Goal: Information Seeking & Learning: Learn about a topic

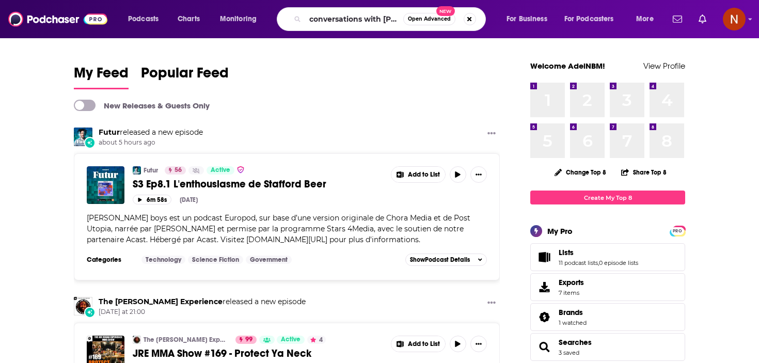
scroll to position [0, 9]
type input "conversations with loulou"
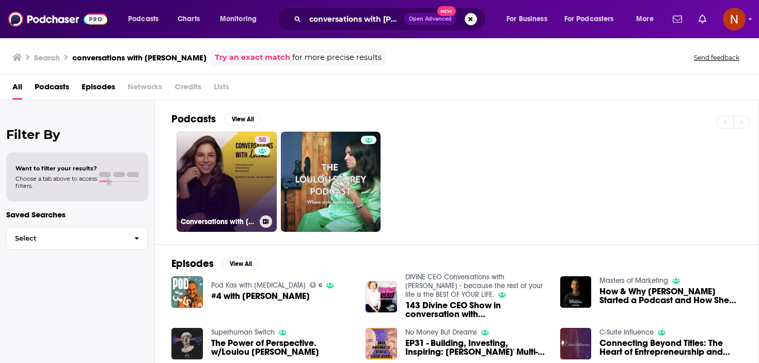
click at [214, 221] on h3 "Conversations with Loulou" at bounding box center [218, 221] width 75 height 9
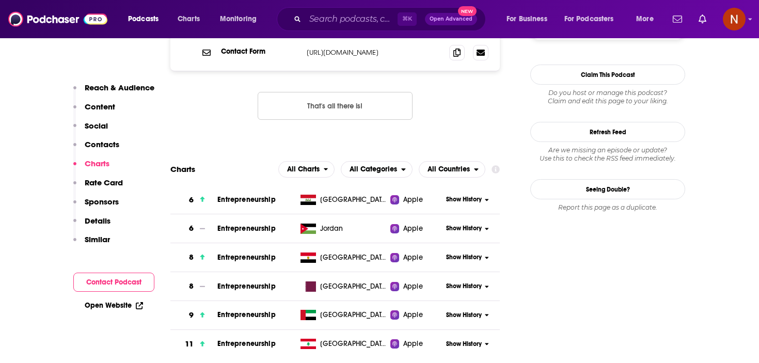
scroll to position [1147, 0]
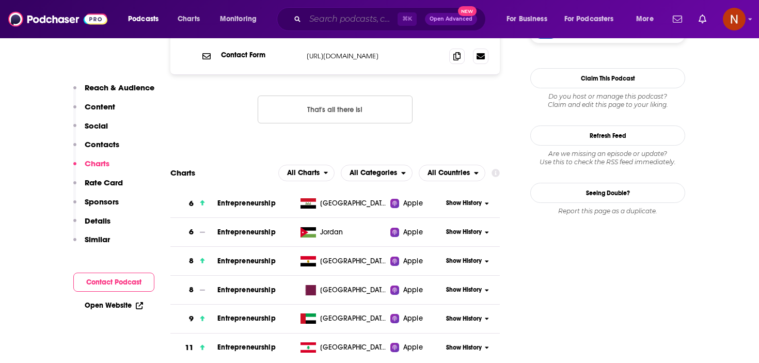
click at [343, 20] on input "Search podcasts, credits, & more..." at bounding box center [351, 19] width 92 height 17
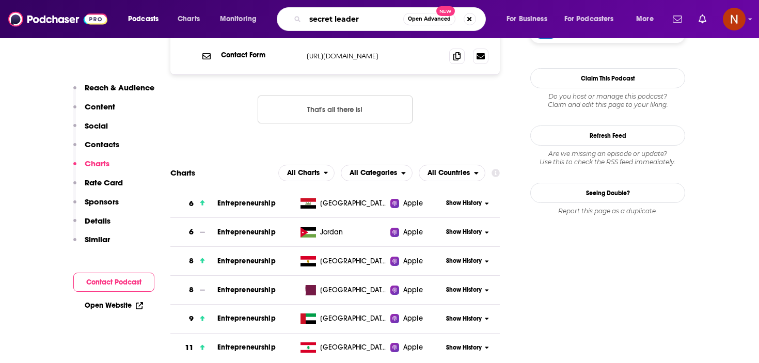
type input "secret leaders"
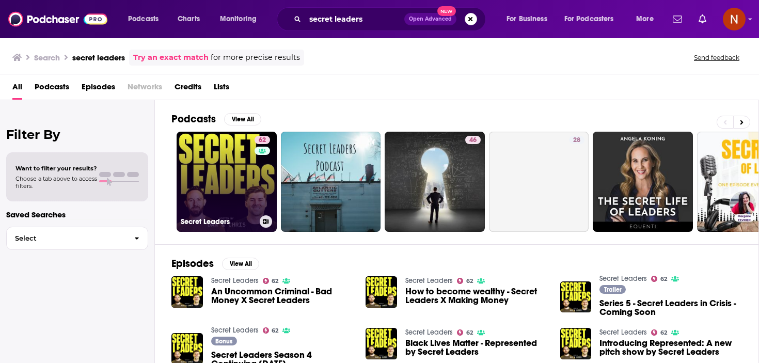
click at [207, 215] on div "Secret Leaders" at bounding box center [227, 221] width 92 height 12
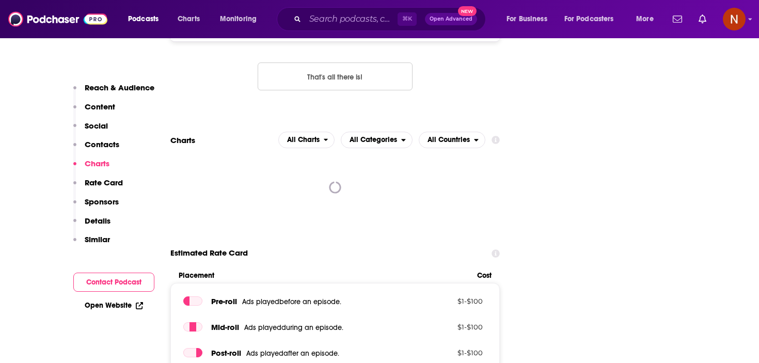
scroll to position [1236, 0]
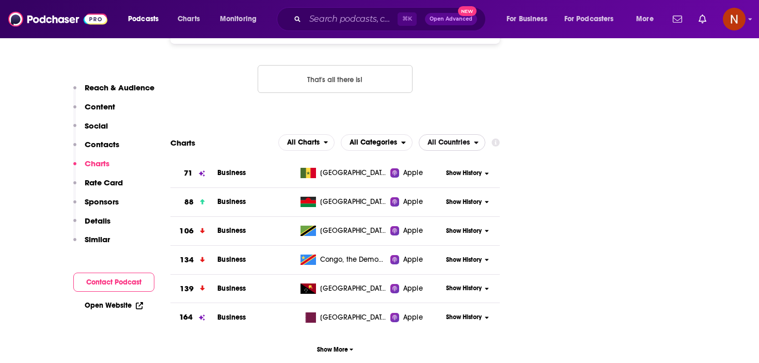
click at [438, 139] on span "All Countries" at bounding box center [449, 142] width 42 height 7
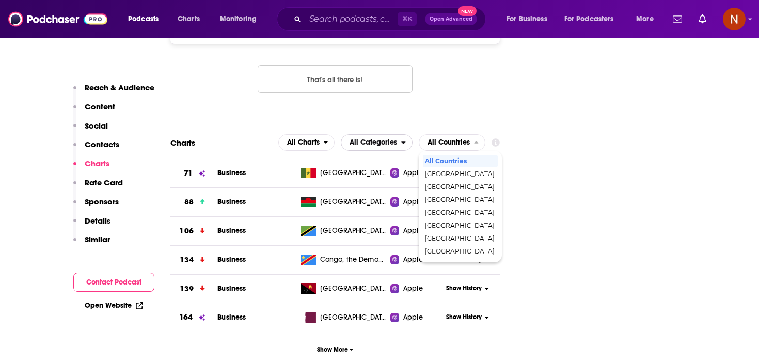
click at [394, 139] on span "All Categories" at bounding box center [374, 142] width 48 height 7
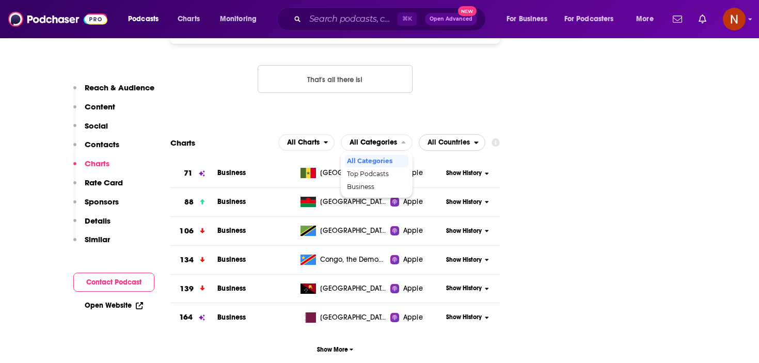
click at [453, 139] on span "All Countries" at bounding box center [449, 142] width 42 height 7
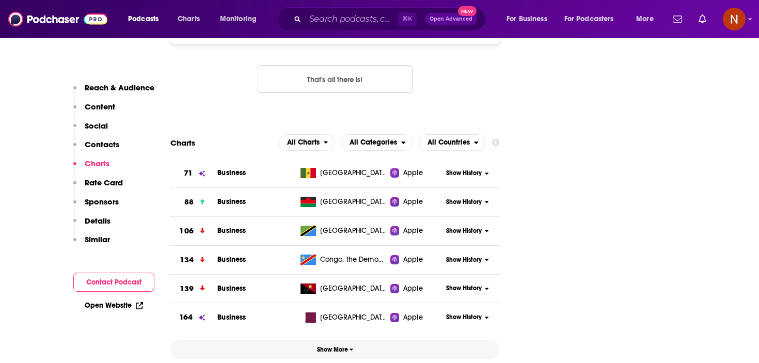
click at [336, 340] on button "Show More" at bounding box center [334, 349] width 329 height 19
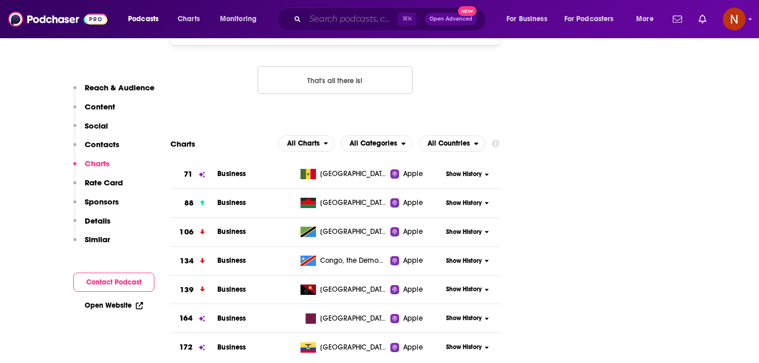
click at [344, 22] on input "Search podcasts, credits, & more..." at bounding box center [351, 19] width 92 height 17
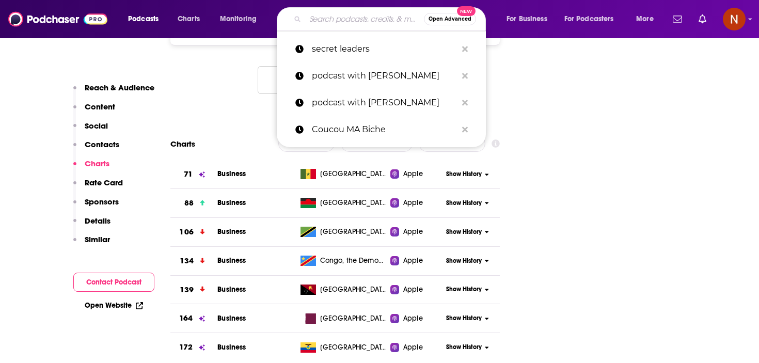
paste input "Paisa Vaisa with Anupam Gupta"
type input "Paisa Vaisa with Anupam Gupta"
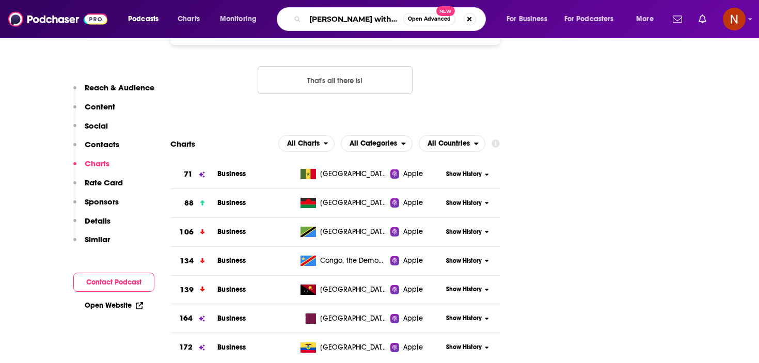
scroll to position [0, 32]
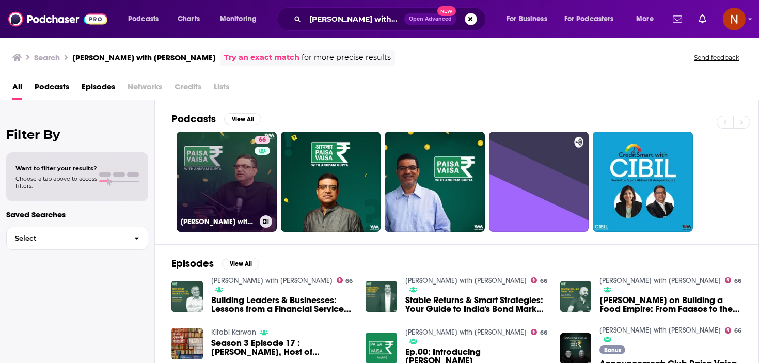
click at [216, 221] on h3 "Paisa Vaisa with Anupam Gupta" at bounding box center [218, 221] width 75 height 9
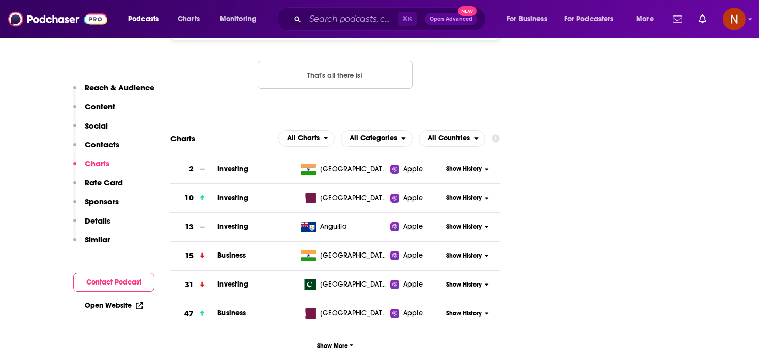
scroll to position [1134, 0]
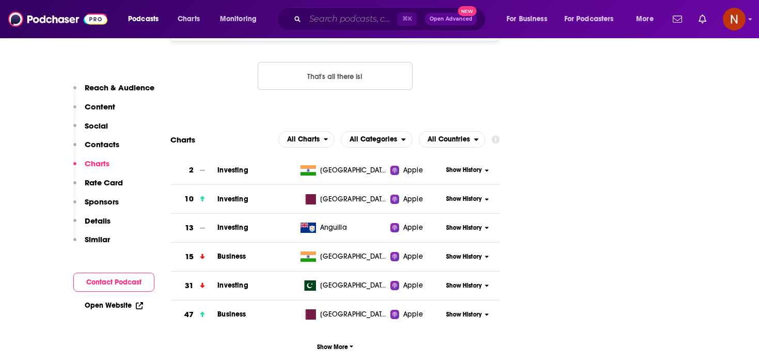
click at [348, 19] on input "Search podcasts, credits, & more..." at bounding box center [351, 19] width 92 height 17
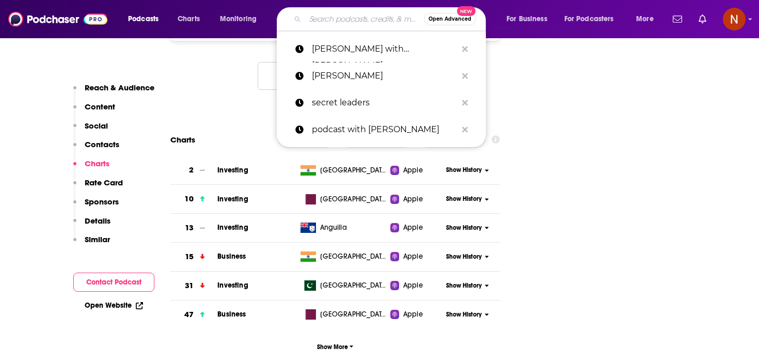
paste input "The Ranveer Show"
type input "The Ranveer Show"
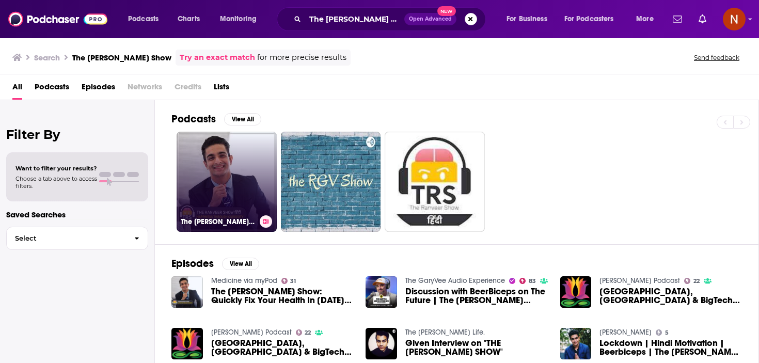
click at [193, 222] on h3 "The Ranveer Show हिंदी" at bounding box center [218, 221] width 75 height 9
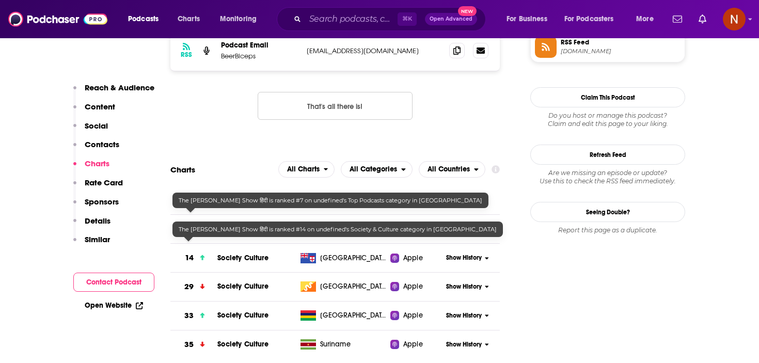
scroll to position [918, 0]
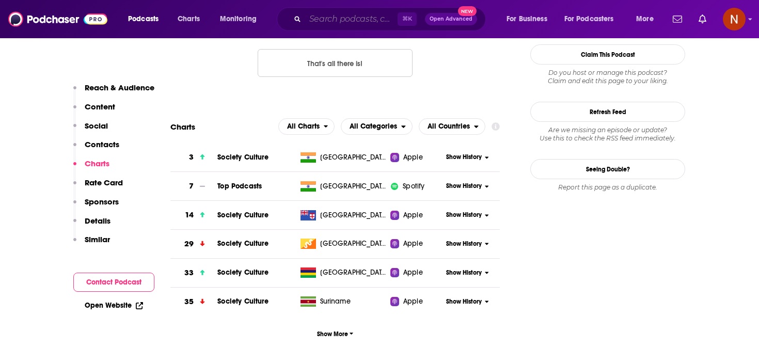
click at [380, 18] on input "Search podcasts, credits, & more..." at bounding box center [351, 19] width 92 height 17
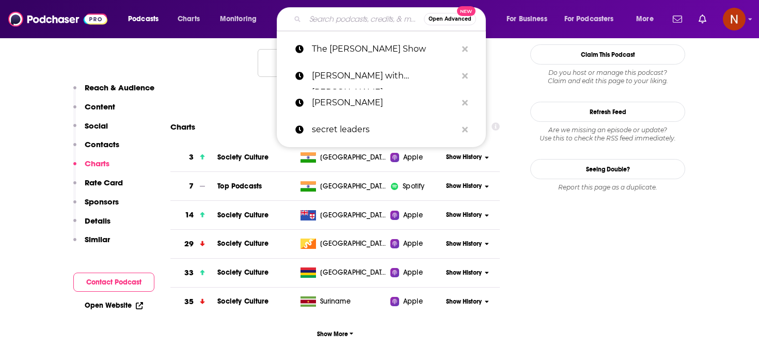
paste input "بزنس بالعربي"
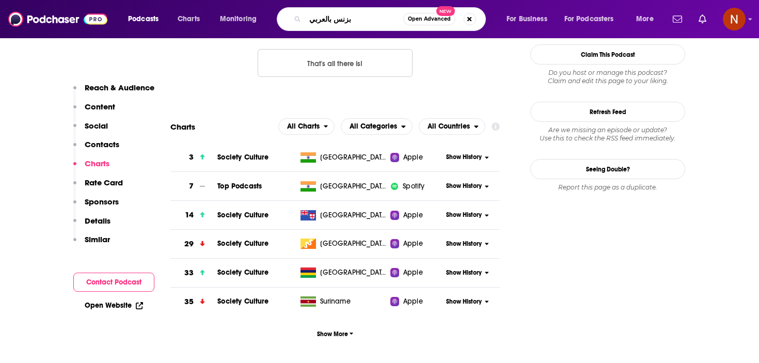
type input "بزنس بالعربي"
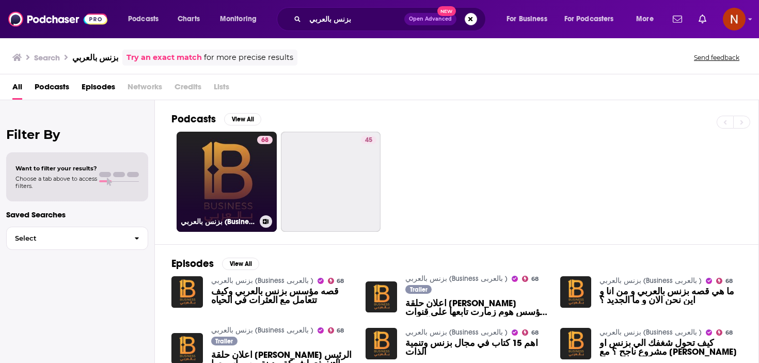
click at [212, 224] on h3 "بزنس بالعربي (Business بالعربى )" at bounding box center [218, 221] width 75 height 9
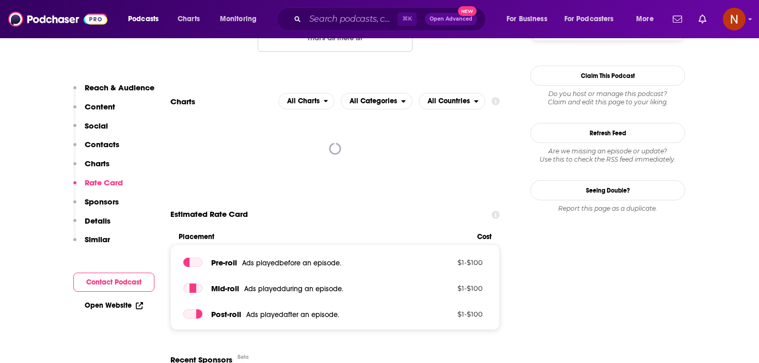
scroll to position [1173, 0]
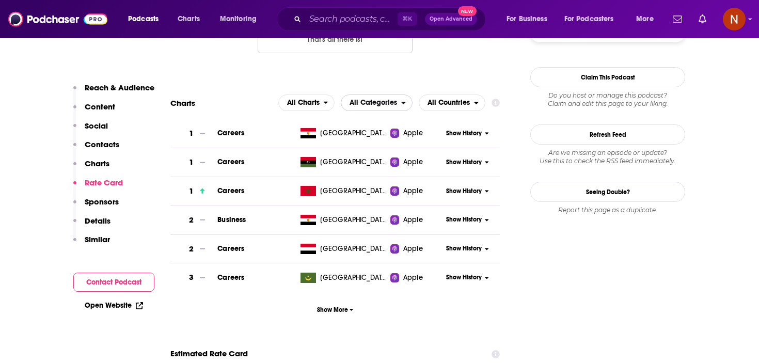
click at [403, 99] on icon "open menu" at bounding box center [403, 102] width 5 height 7
click at [432, 99] on span "All Countries" at bounding box center [449, 102] width 42 height 7
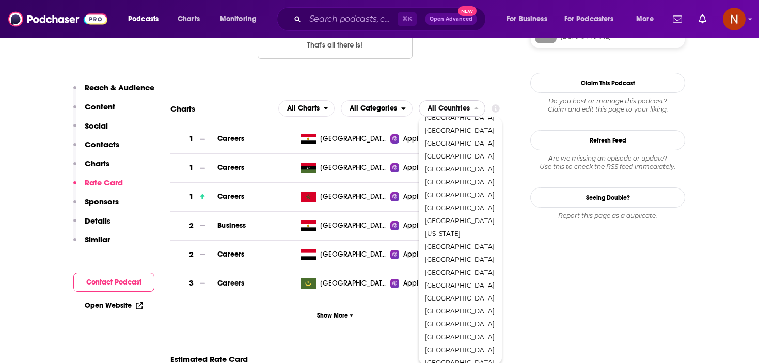
scroll to position [251, 0]
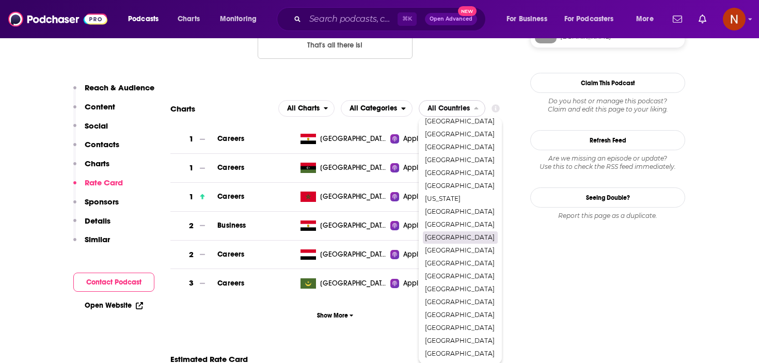
click at [447, 234] on span "[GEOGRAPHIC_DATA]" at bounding box center [460, 237] width 70 height 6
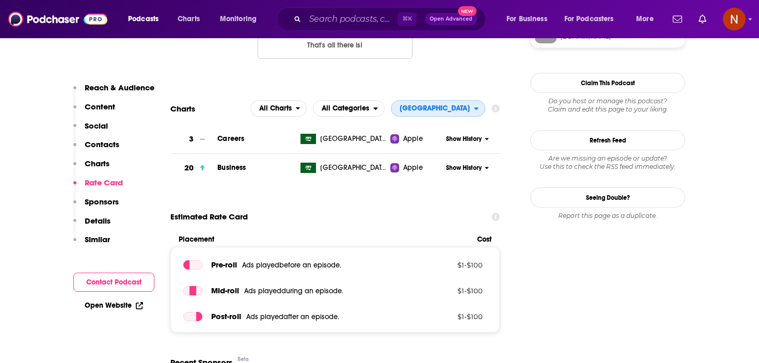
click at [473, 100] on span "[GEOGRAPHIC_DATA]" at bounding box center [432, 109] width 83 height 18
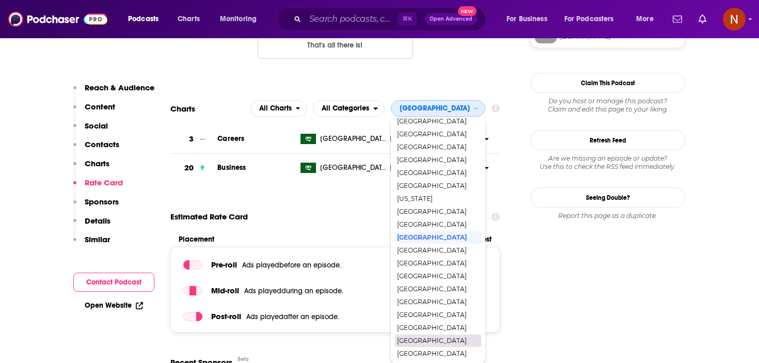
click at [448, 338] on span "[GEOGRAPHIC_DATA]" at bounding box center [437, 341] width 81 height 6
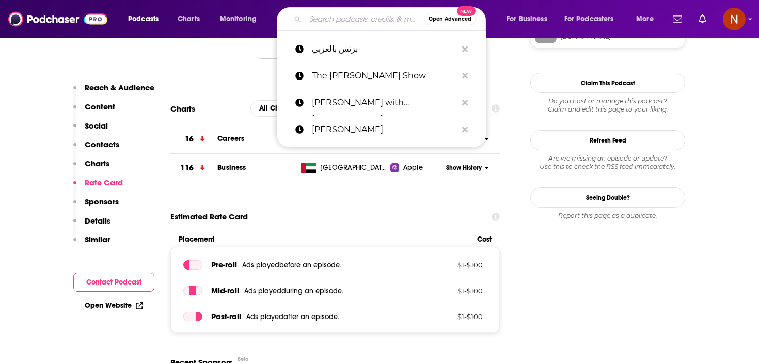
click at [342, 23] on input "Search podcasts, credits, & more..." at bounding box center [364, 19] width 119 height 17
paste input "FinanzFabio - let‘s talk about money"
type input "FinanzFabio - let‘s talk about money"
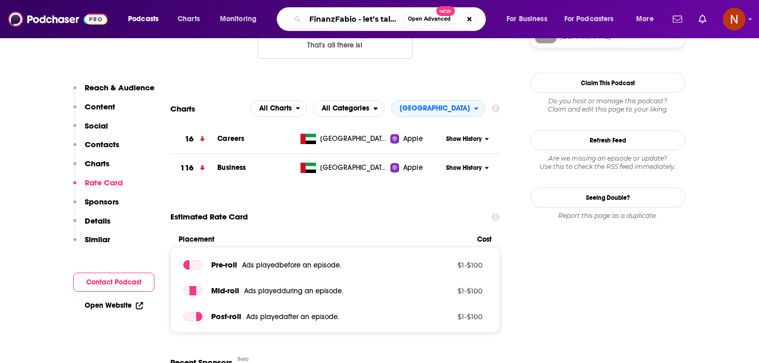
scroll to position [0, 49]
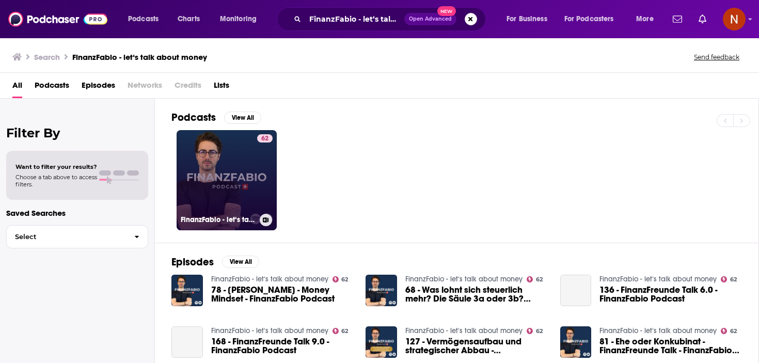
click at [204, 219] on h3 "FinanzFabio - let‘s talk about money" at bounding box center [218, 219] width 75 height 9
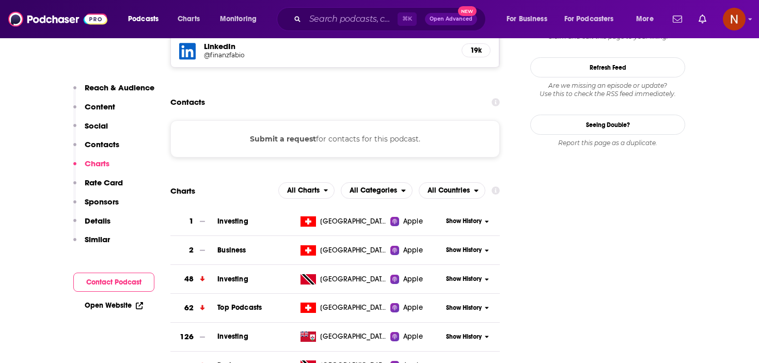
scroll to position [919, 0]
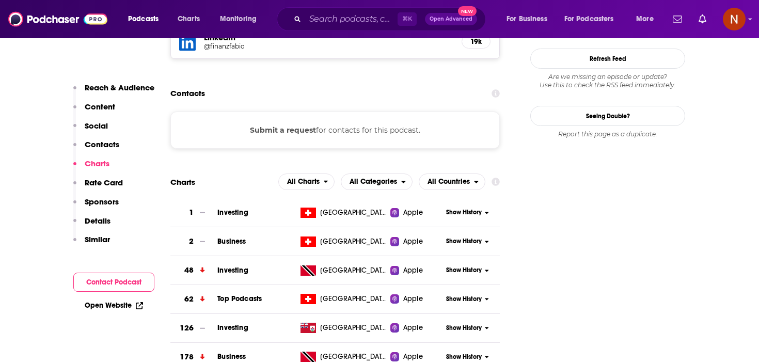
click at [469, 237] on span "Show History" at bounding box center [464, 241] width 36 height 9
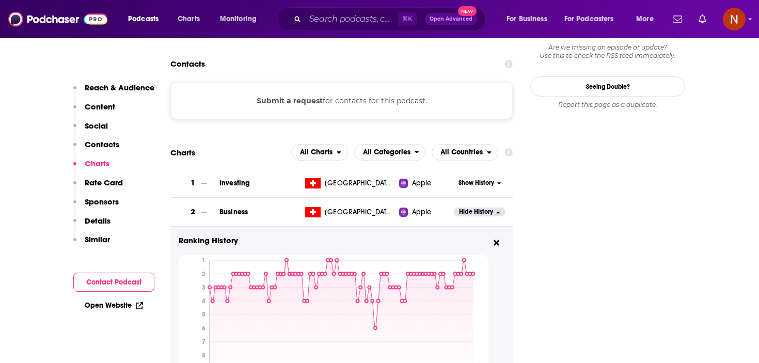
scroll to position [943, 0]
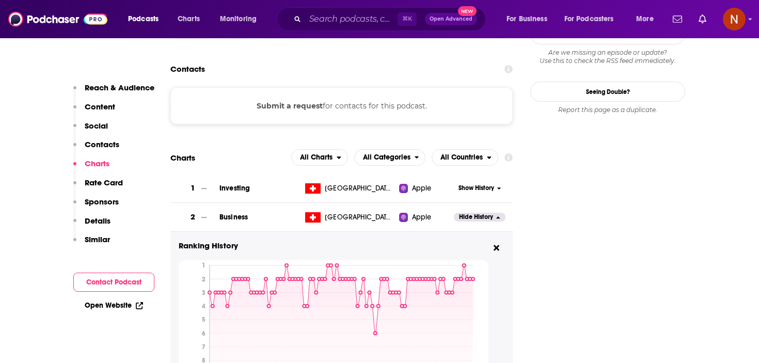
click at [480, 213] on span "Hide History" at bounding box center [476, 217] width 34 height 9
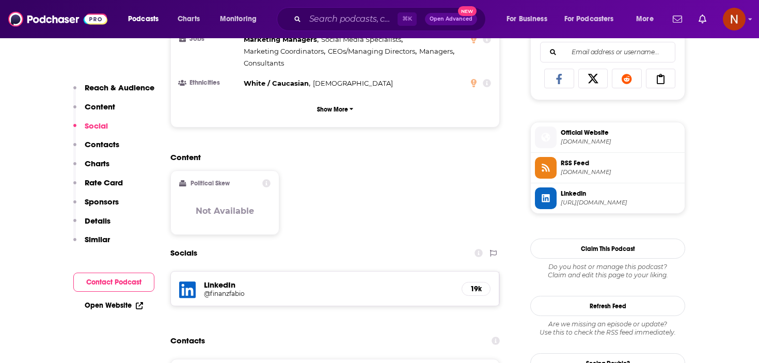
scroll to position [614, 0]
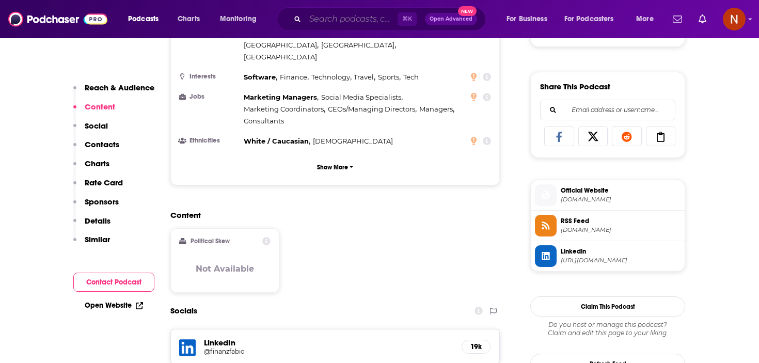
click at [346, 22] on input "Search podcasts, credits, & more..." at bounding box center [351, 19] width 92 height 17
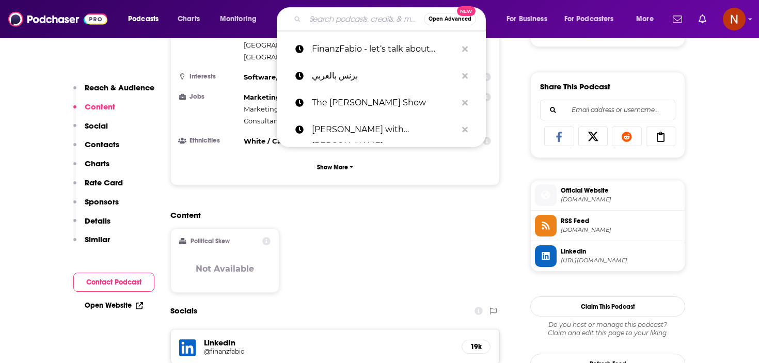
paste input "The Bull - Il tuo podcast di finanza personale"
type input "The Bull - Il tuo podcast di finanza personale"
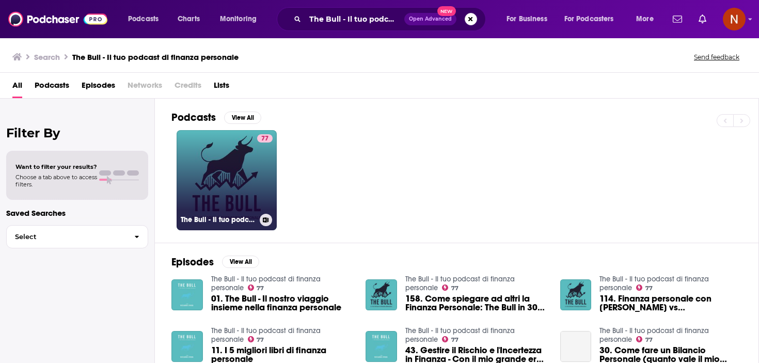
click at [210, 216] on h3 "The Bull - Il tuo podcast di finanza personale" at bounding box center [218, 219] width 75 height 9
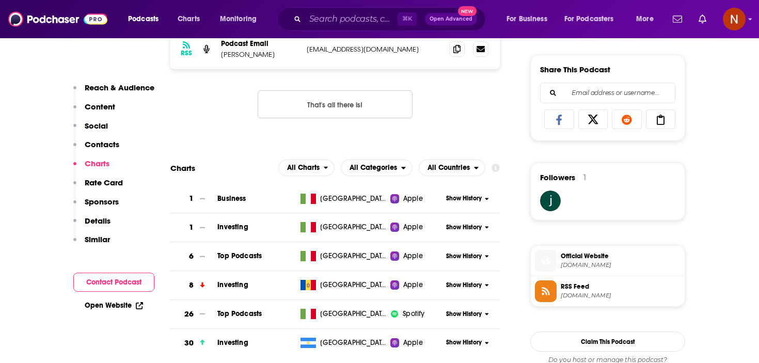
scroll to position [664, 0]
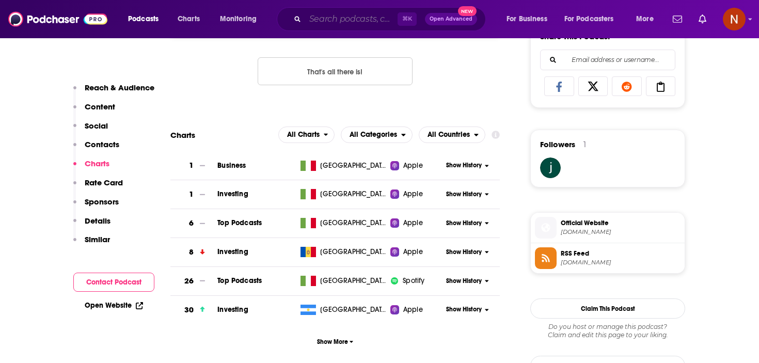
click at [368, 18] on input "Search podcasts, credits, & more..." at bounding box center [351, 19] width 92 height 17
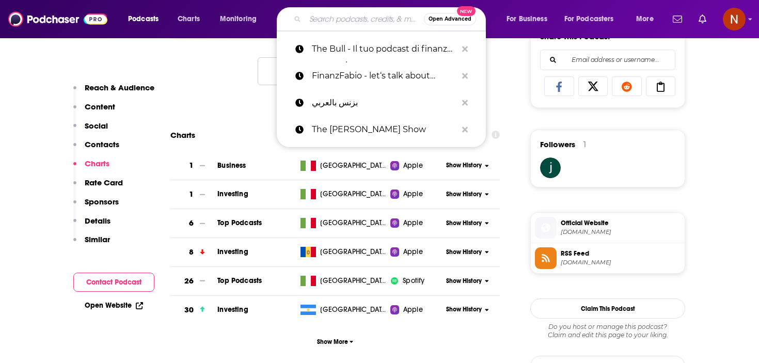
paste input "Storie di Brand"
type input "Storie di Brand"
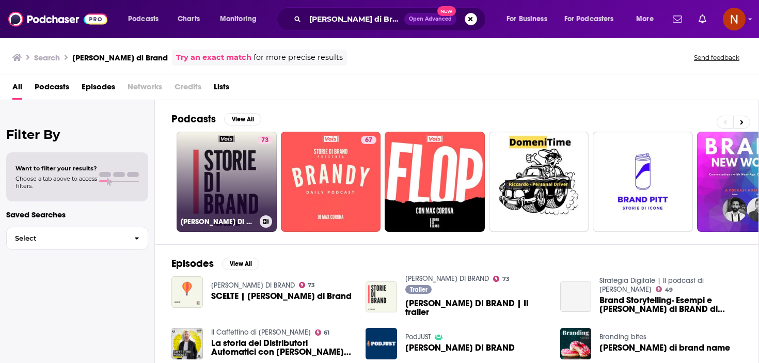
click at [212, 223] on h3 "STORIE DI BRAND" at bounding box center [218, 221] width 75 height 9
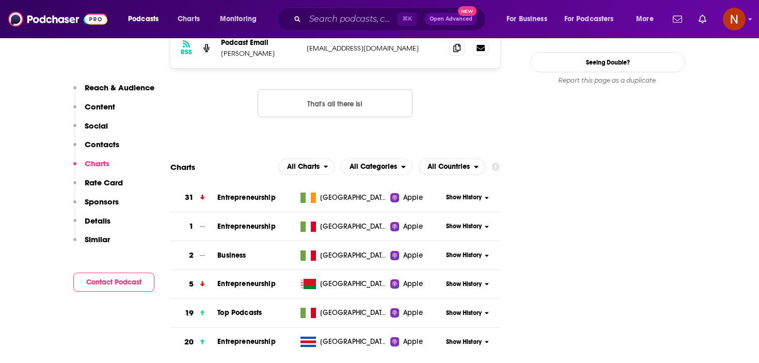
scroll to position [990, 0]
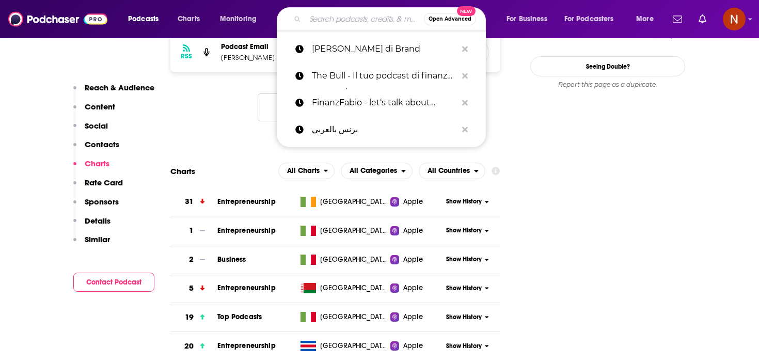
click at [363, 18] on input "Search podcasts, credits, & more..." at bounding box center [364, 19] width 119 height 17
paste input "東京ビジネスハブ"
type input "東京ビジネスハブ"
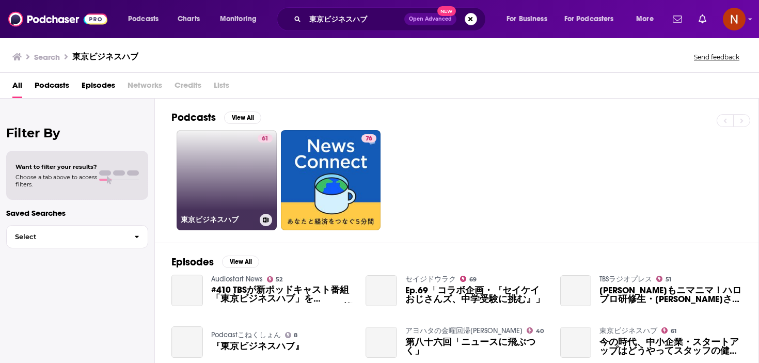
click at [209, 221] on h3 "東京ビジネスハブ" at bounding box center [218, 219] width 75 height 9
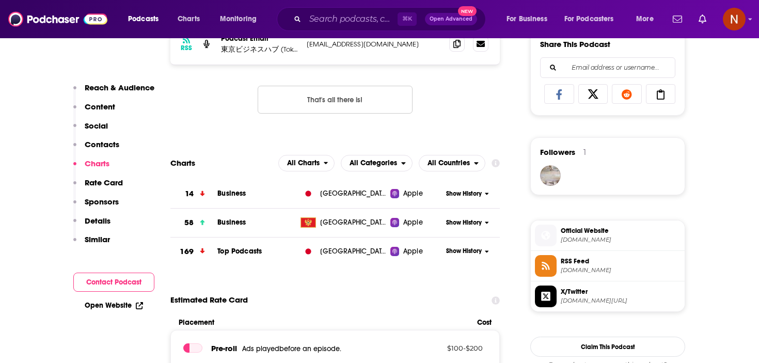
scroll to position [657, 0]
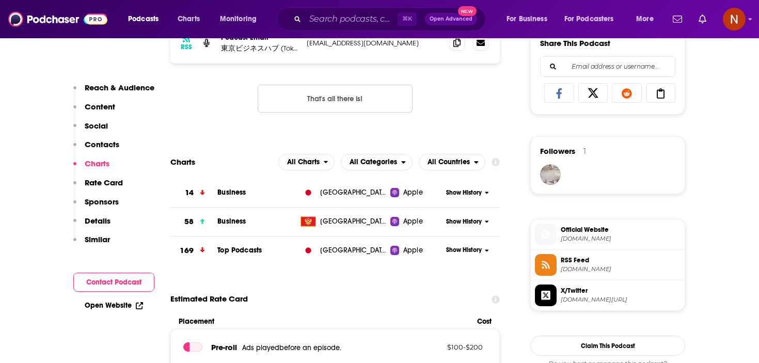
click at [373, 27] on div "⌘ K Open Advanced New" at bounding box center [381, 19] width 209 height 24
click at [373, 21] on input "Search podcasts, credits, & more..." at bounding box center [351, 19] width 92 height 17
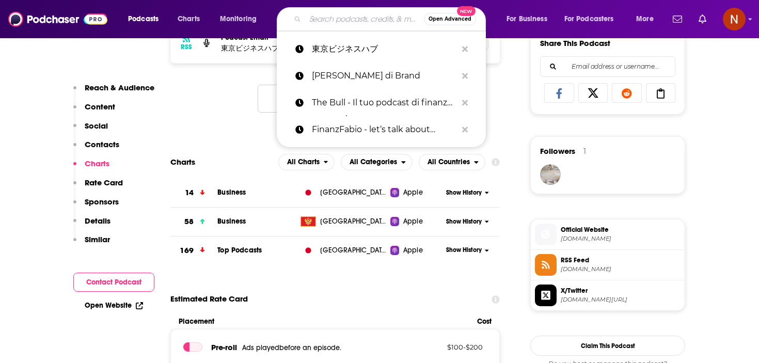
paste input "Ted Talks daily"
type input "Ted Talks daily"
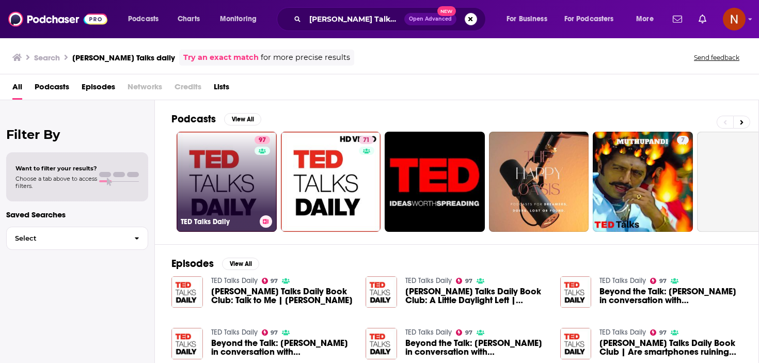
click at [221, 220] on h3 "TED Talks Daily" at bounding box center [218, 221] width 75 height 9
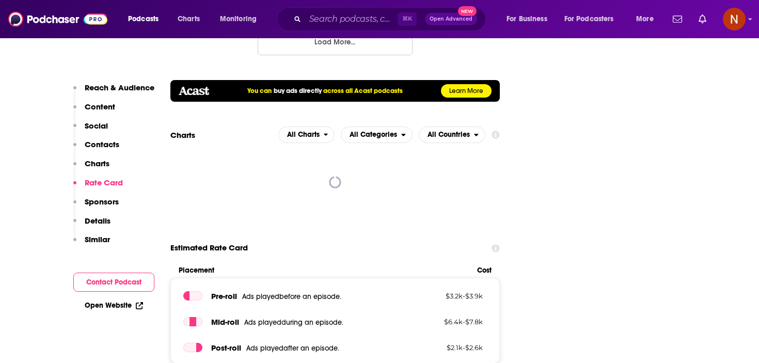
scroll to position [1374, 0]
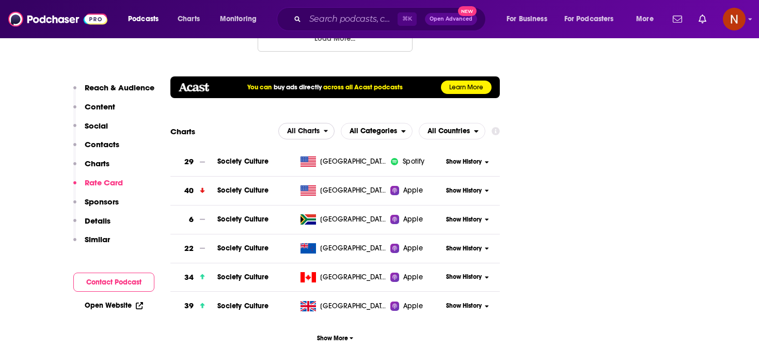
click at [323, 122] on span "All Charts" at bounding box center [301, 131] width 45 height 18
click at [358, 128] on span "All Categories" at bounding box center [374, 131] width 48 height 7
click at [437, 128] on span "All Countries" at bounding box center [449, 131] width 42 height 7
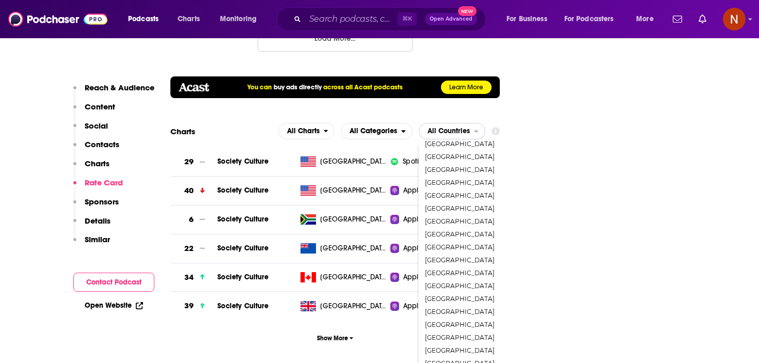
scroll to position [1399, 0]
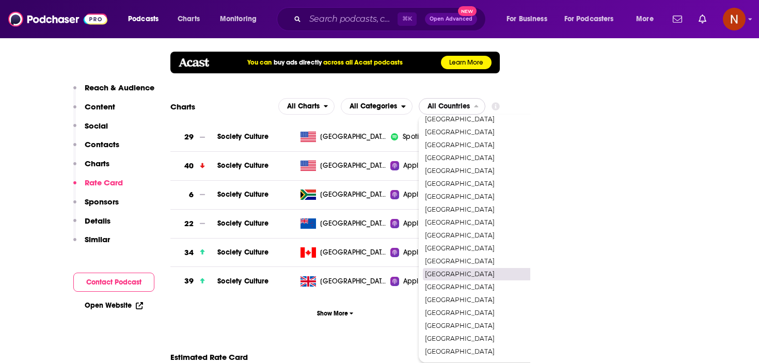
click at [459, 271] on span "[GEOGRAPHIC_DATA]" at bounding box center [496, 274] width 143 height 6
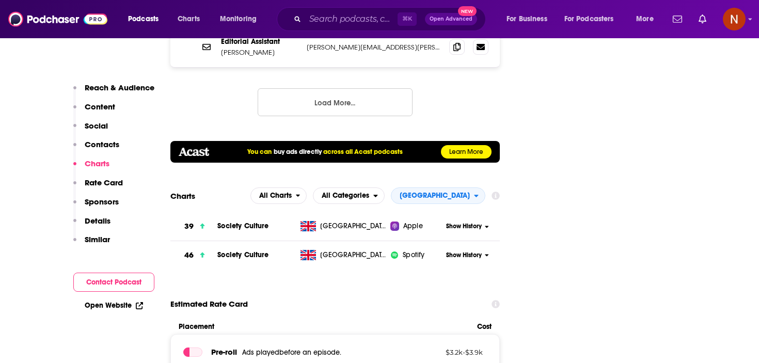
scroll to position [1303, 0]
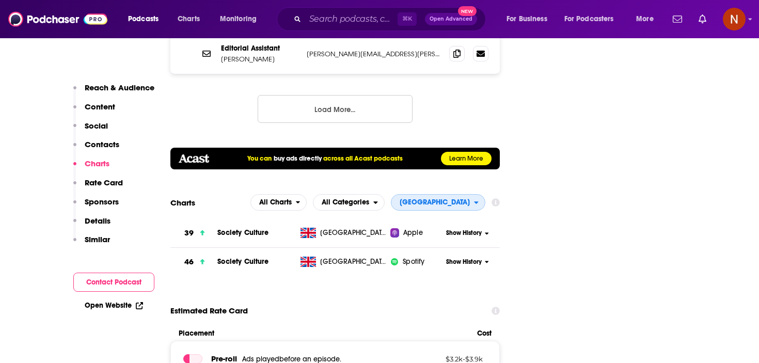
click at [463, 199] on span "[GEOGRAPHIC_DATA]" at bounding box center [435, 202] width 70 height 7
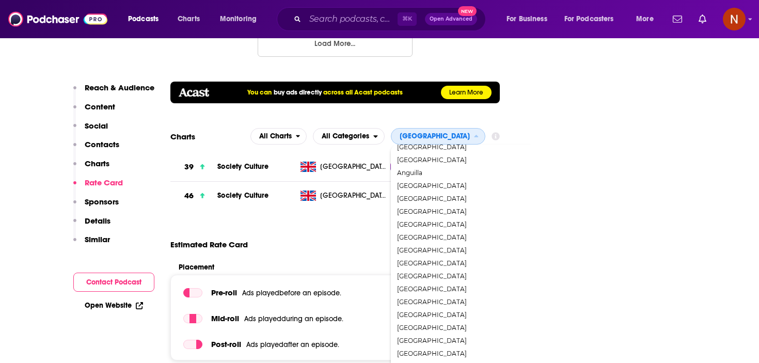
scroll to position [0, 0]
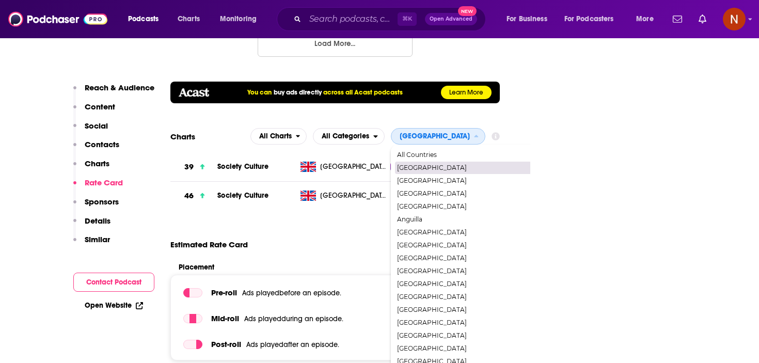
click at [454, 165] on span "[GEOGRAPHIC_DATA]" at bounding box center [468, 168] width 143 height 6
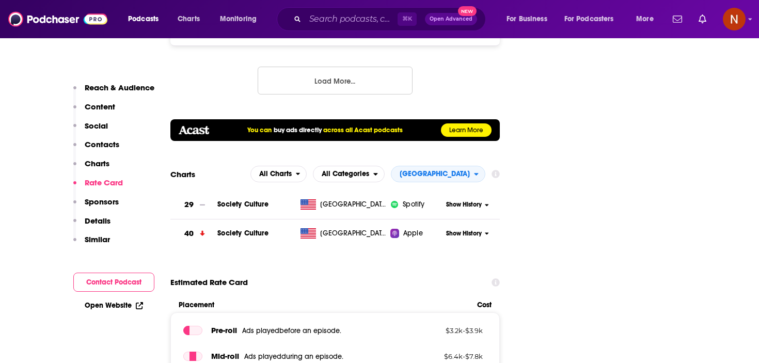
scroll to position [1320, 0]
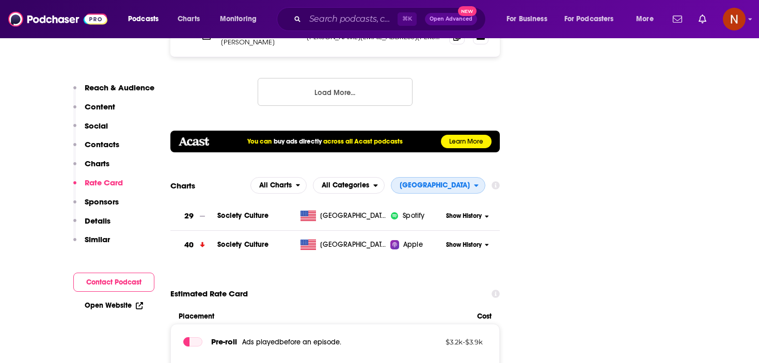
click at [455, 182] on span "[GEOGRAPHIC_DATA]" at bounding box center [435, 185] width 70 height 7
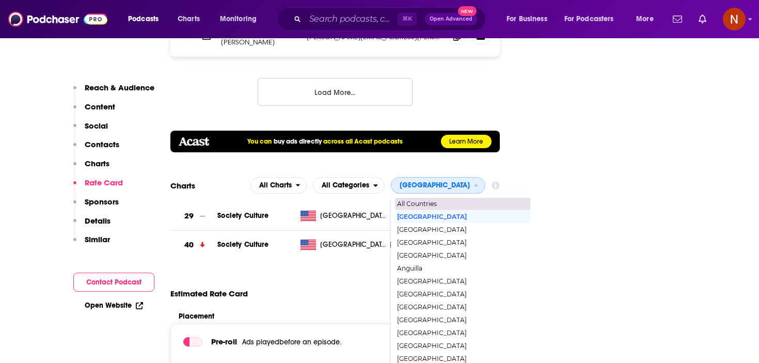
click at [452, 201] on span "All Countries" at bounding box center [468, 204] width 143 height 6
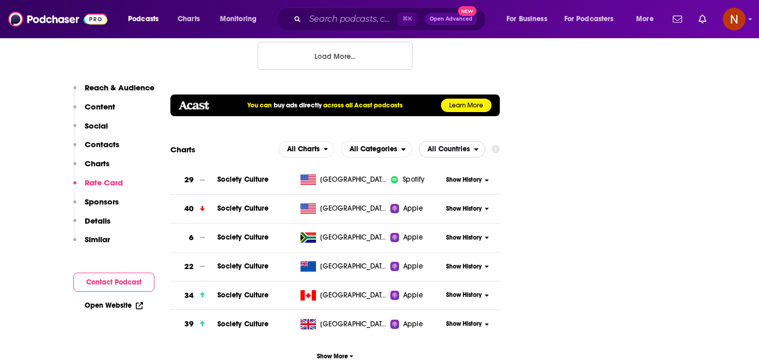
scroll to position [1360, 0]
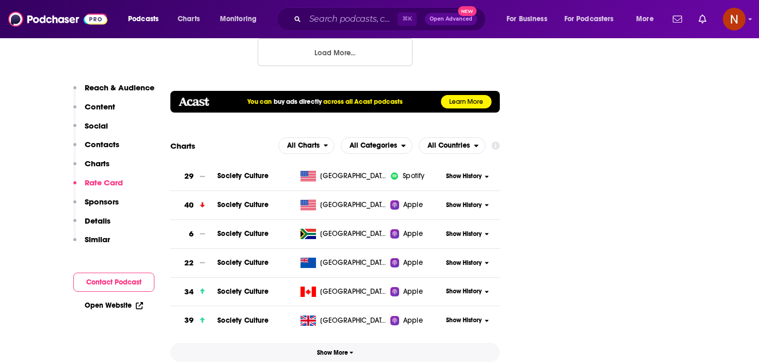
click at [326, 343] on button "Show More" at bounding box center [334, 352] width 329 height 19
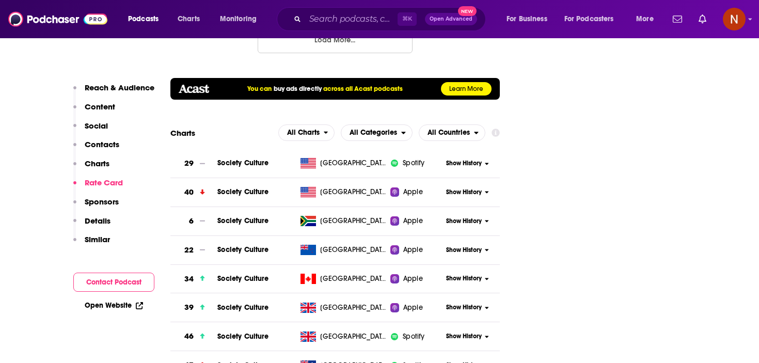
click at [360, 7] on div "⌘ K Open Advanced New" at bounding box center [381, 19] width 209 height 24
click at [358, 16] on input "Search podcasts, credits, & more..." at bounding box center [351, 19] width 92 height 17
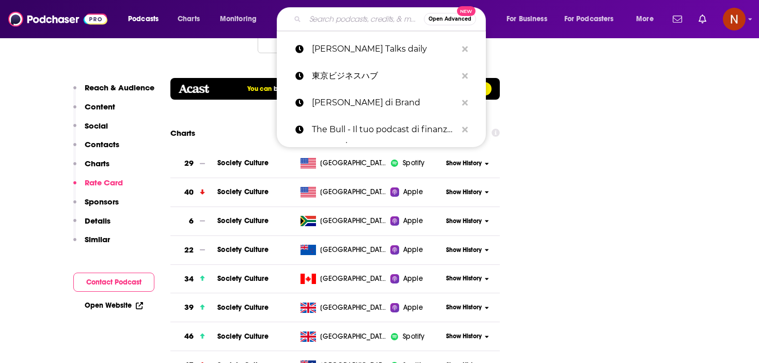
paste input "ft News briefing"
type input "ft News briefing"
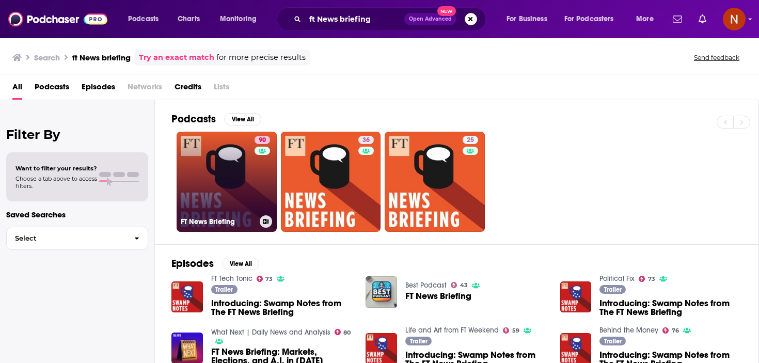
click at [217, 220] on h3 "FT News Briefing" at bounding box center [218, 221] width 75 height 9
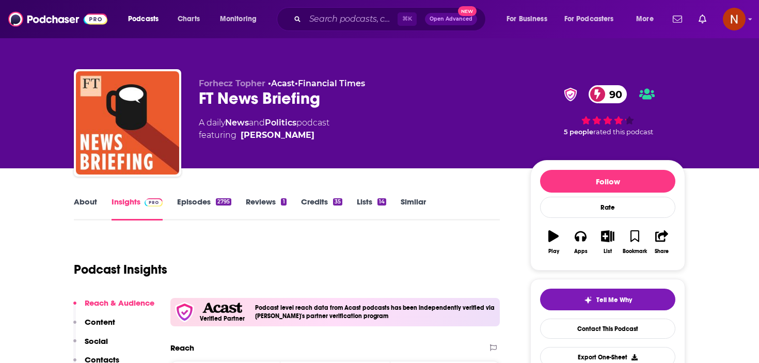
click at [343, 9] on div "⌘ K Open Advanced New" at bounding box center [381, 19] width 209 height 24
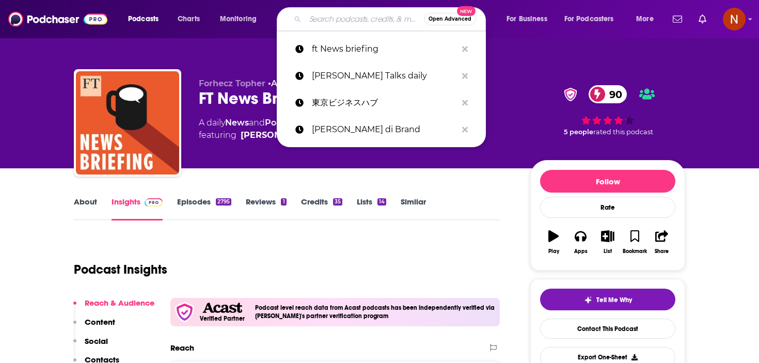
click at [339, 21] on input "Search podcasts, credits, & more..." at bounding box center [364, 19] width 119 height 17
paste input "[DATE] in focus"
type input "[DATE] in focus"
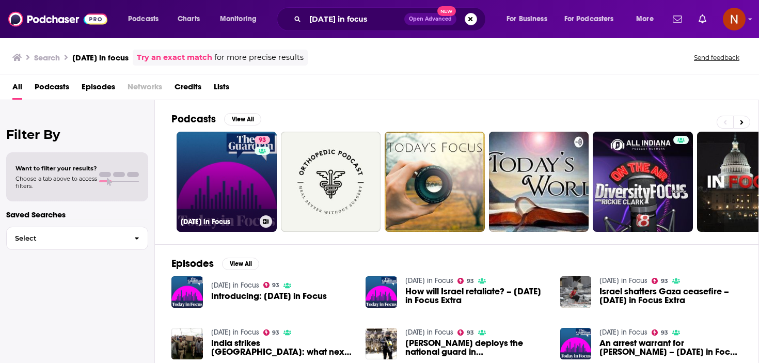
click at [191, 220] on h3 "[DATE] in Focus" at bounding box center [218, 221] width 75 height 9
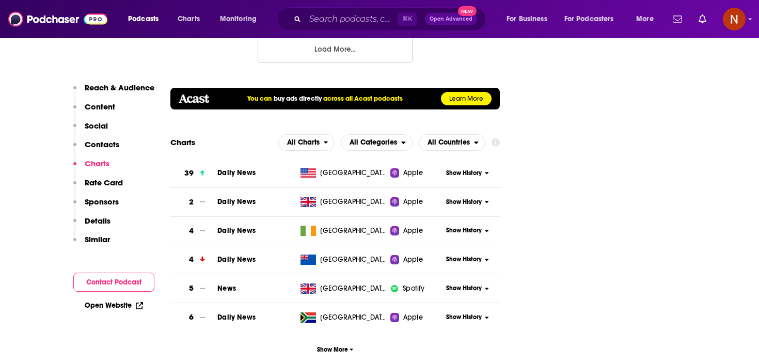
scroll to position [1327, 0]
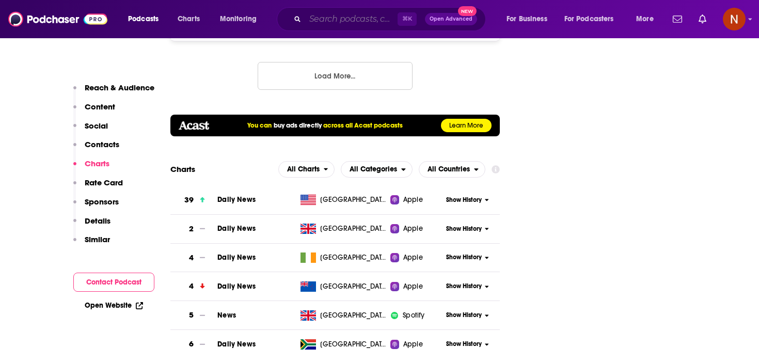
click at [353, 22] on input "Search podcasts, credits, & more..." at bounding box center [351, 19] width 92 height 17
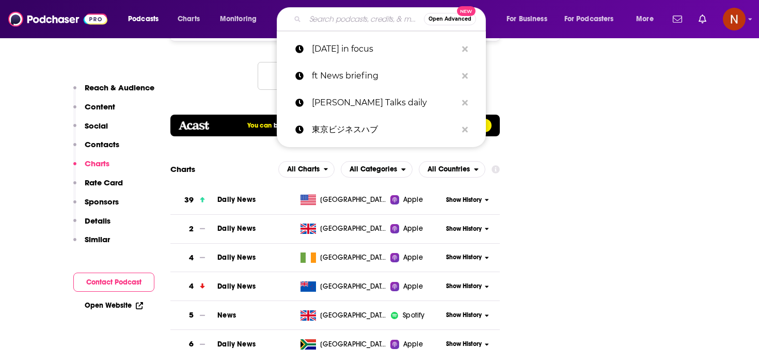
paste input "FT unhedged"
type input "FT unhedged"
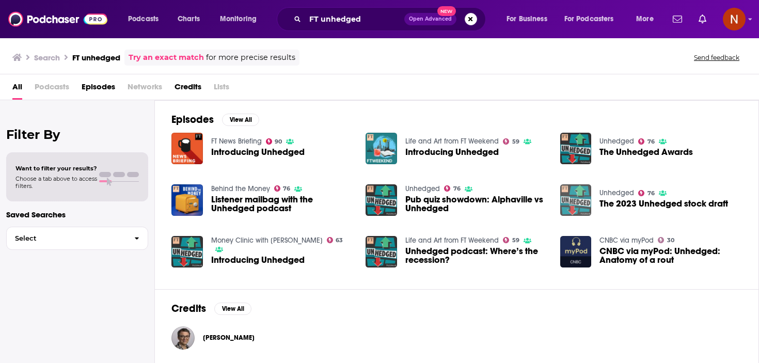
click at [568, 196] on img "The 2023 Unhedged stock draft" at bounding box center [575, 199] width 31 height 31
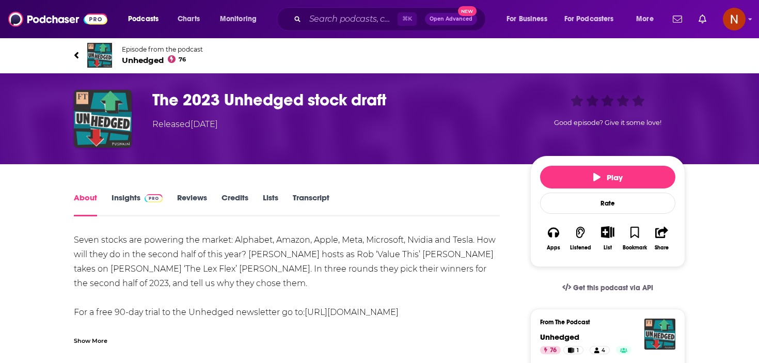
click at [155, 58] on span "Unhedged 76" at bounding box center [162, 60] width 81 height 10
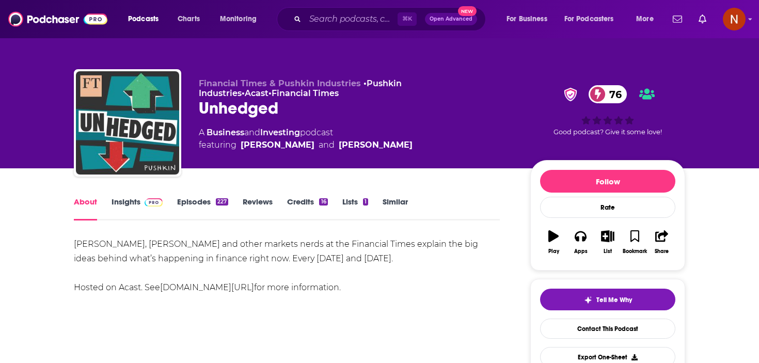
click at [128, 204] on link "Insights" at bounding box center [137, 209] width 51 height 24
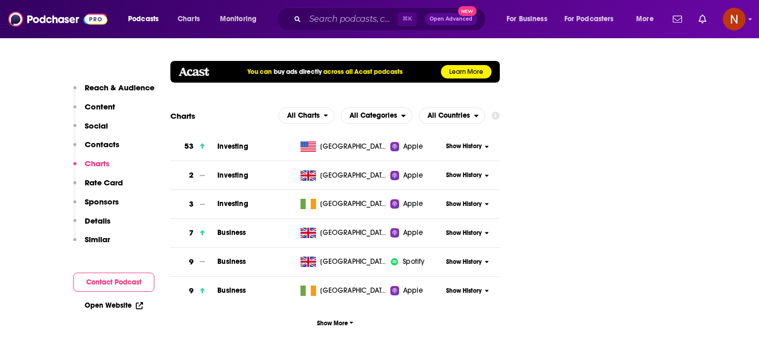
scroll to position [1150, 0]
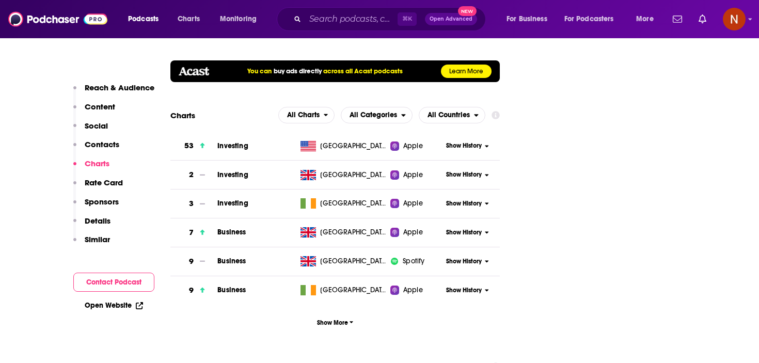
click at [359, 28] on div "⌘ K Open Advanced New" at bounding box center [381, 19] width 209 height 24
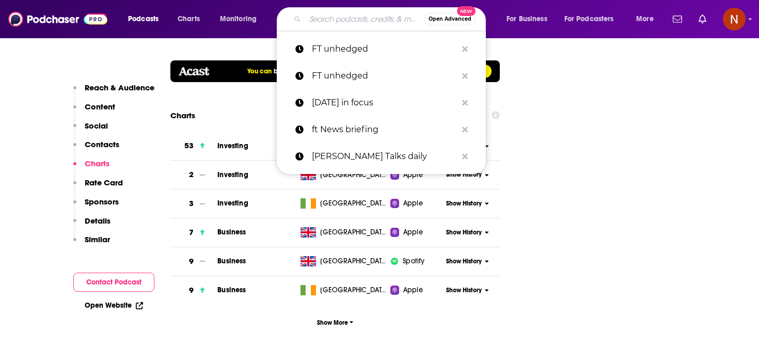
click at [361, 22] on input "Search podcasts, credits, & more..." at bounding box center [364, 19] width 119 height 17
paste input "Beyond the obvious"
type input "Beyond the obvious"
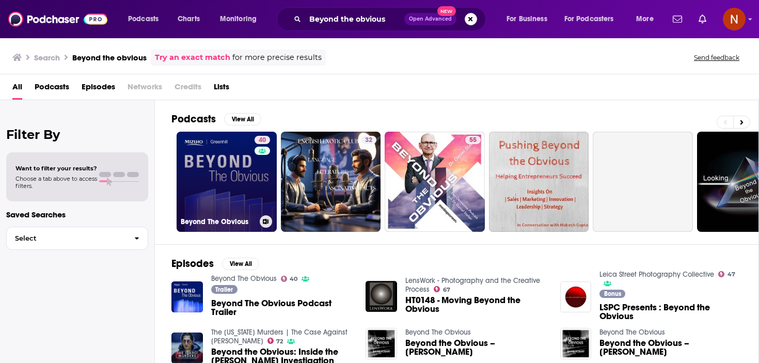
click at [218, 219] on h3 "Beyond The Obvious" at bounding box center [218, 221] width 75 height 9
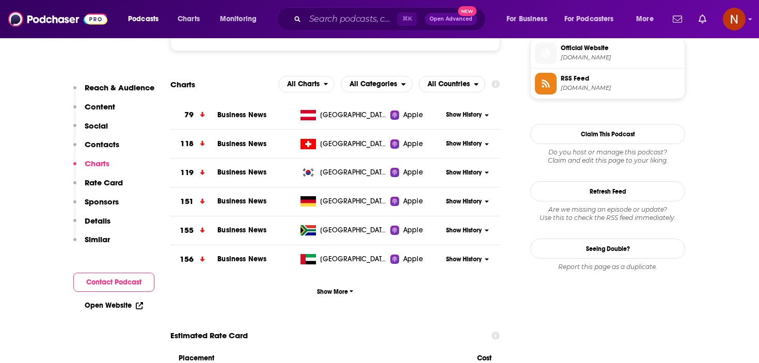
scroll to position [851, 0]
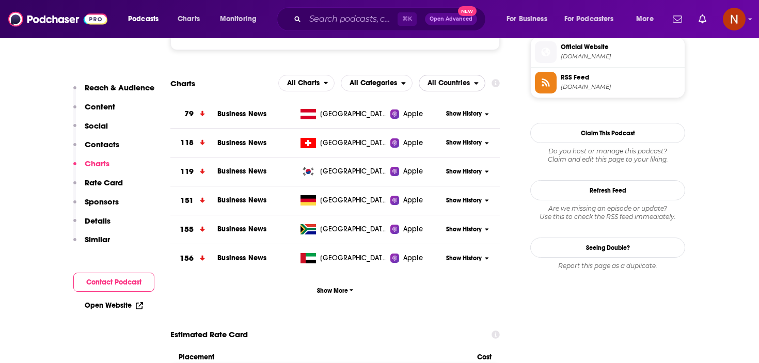
click at [454, 81] on span "All Countries" at bounding box center [449, 83] width 42 height 7
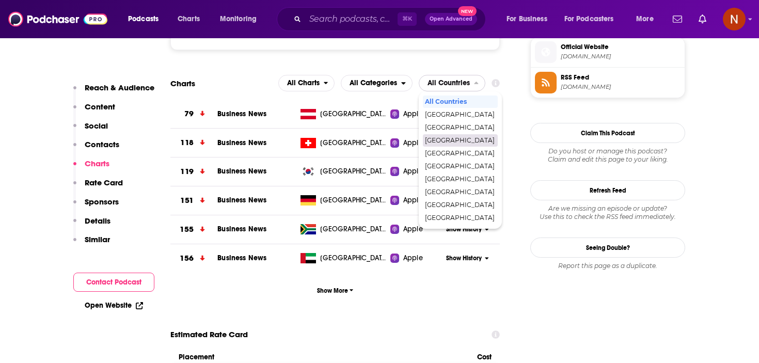
click at [435, 140] on span "[GEOGRAPHIC_DATA]" at bounding box center [460, 140] width 70 height 6
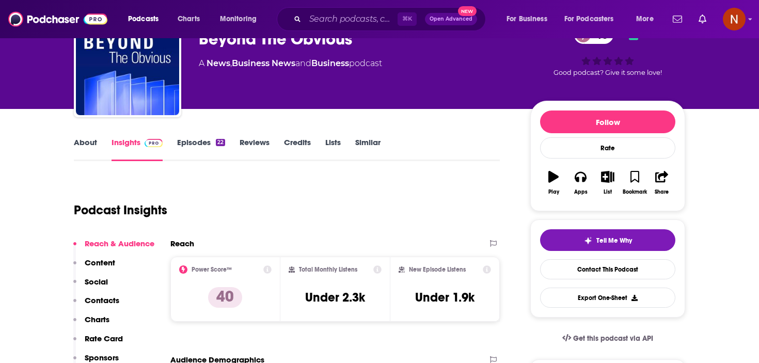
scroll to position [70, 0]
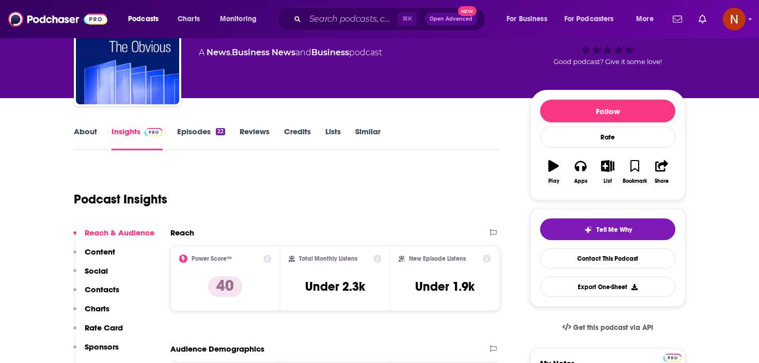
click at [83, 128] on link "About" at bounding box center [85, 139] width 23 height 24
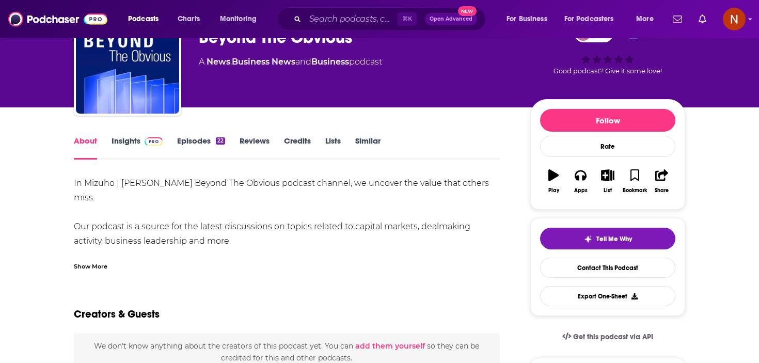
scroll to position [77, 0]
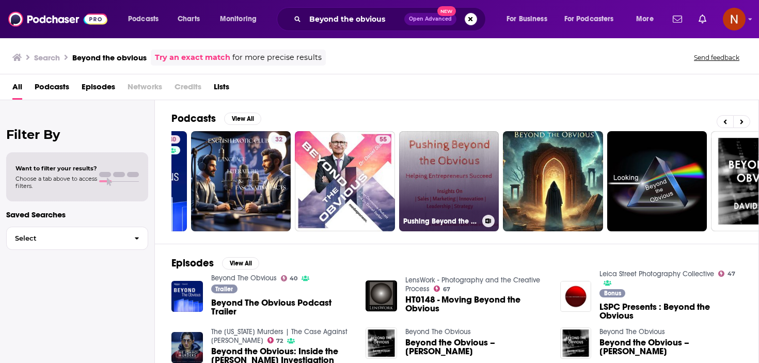
scroll to position [0, 90]
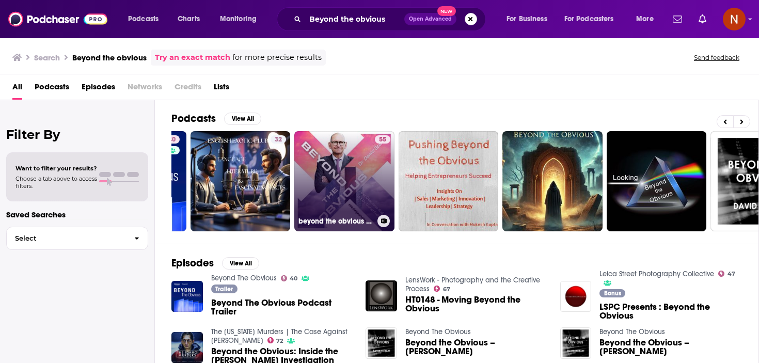
click at [331, 221] on h3 "beyond the obvious - der Ökonomie-Podcast mit Dr. Daniel Stelter" at bounding box center [335, 221] width 75 height 9
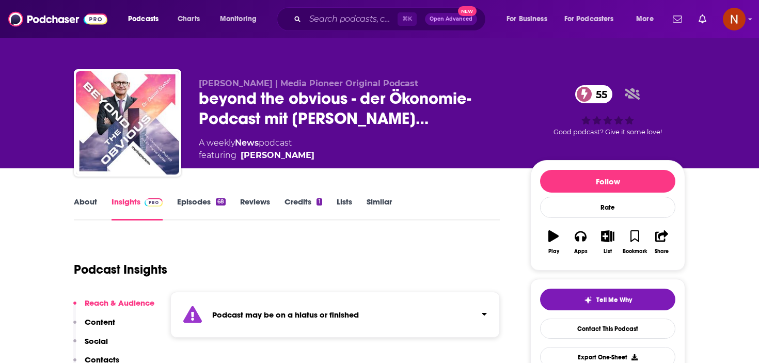
scroll to position [3, 0]
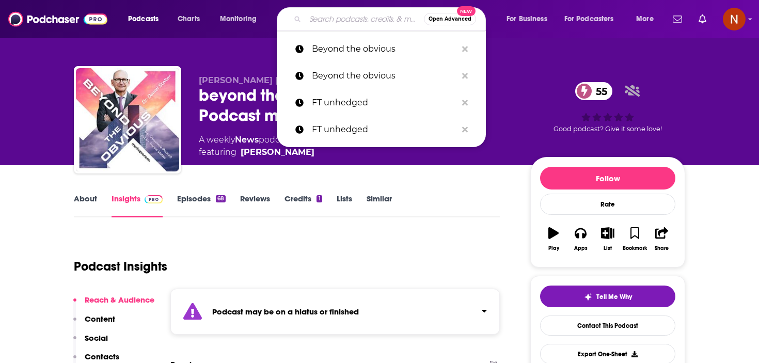
click at [351, 17] on input "Search podcasts, credits, & more..." at bounding box center [364, 19] width 119 height 17
paste input "Doppelgänger Tech Talk"
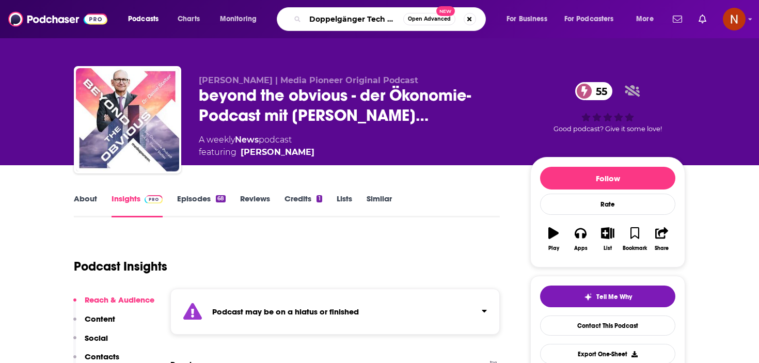
type input "Doppelgänger Tech Talk"
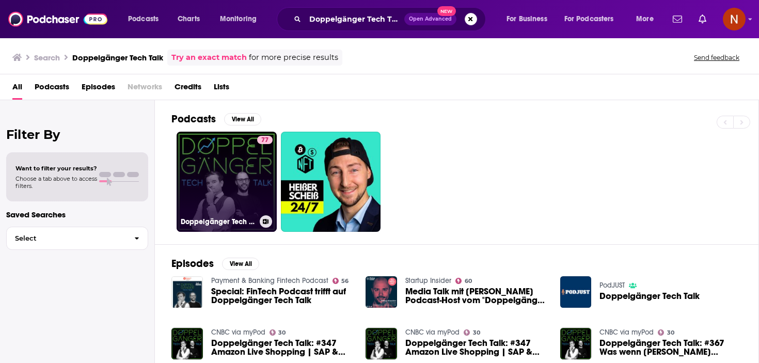
click at [209, 223] on h3 "Doppelgänger Tech Talk" at bounding box center [218, 221] width 75 height 9
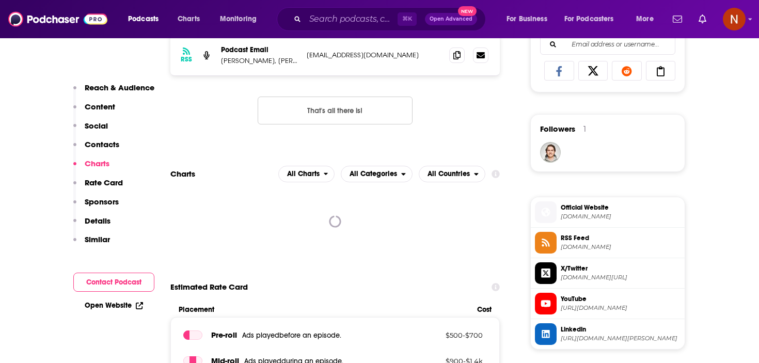
scroll to position [788, 0]
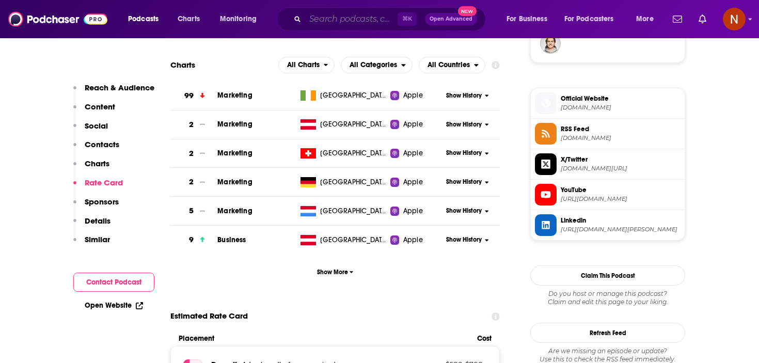
click at [337, 26] on input "Search podcasts, credits, & more..." at bounding box center [351, 19] width 92 height 17
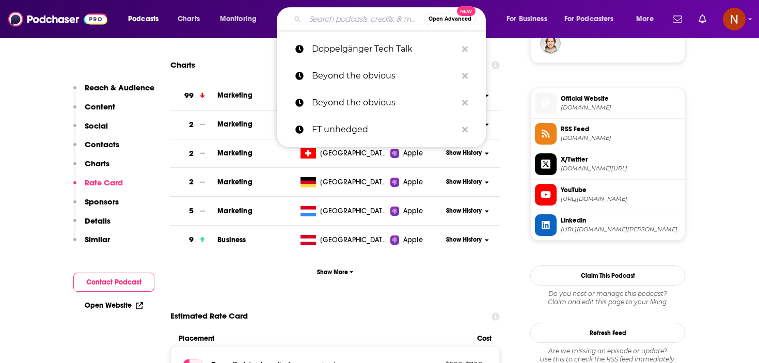
paste input "El Mal El Halal"
type input "El Mal El Halal"
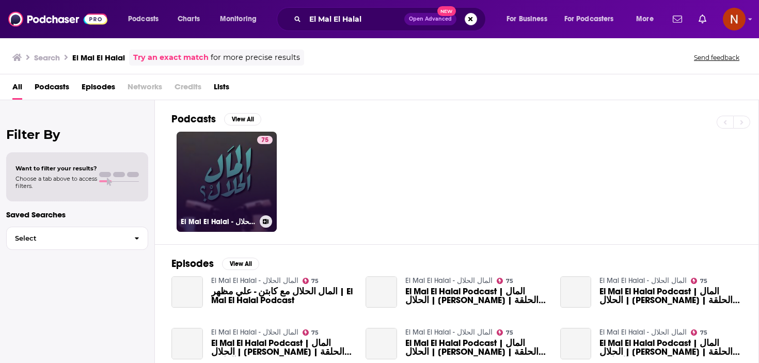
click at [201, 220] on h3 "El Mal El Halal - المال الحلال" at bounding box center [218, 221] width 75 height 9
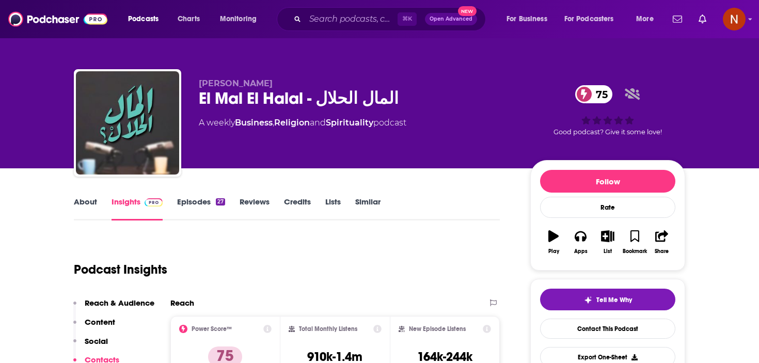
click at [361, 9] on div "⌘ K Open Advanced New" at bounding box center [381, 19] width 209 height 24
click at [352, 26] on input "Search podcasts, credits, & more..." at bounding box center [351, 19] width 92 height 17
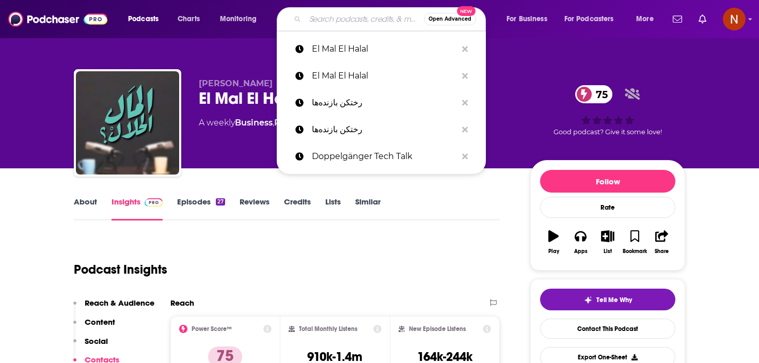
paste input "Doppelgänger Tech Talk"
type input "Doppelgänger Tech Talk"
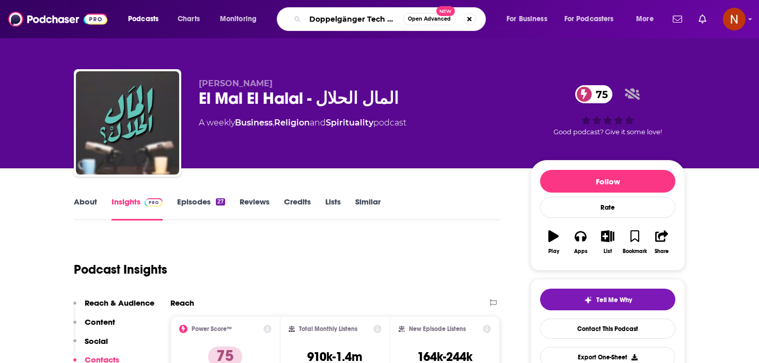
scroll to position [0, 4]
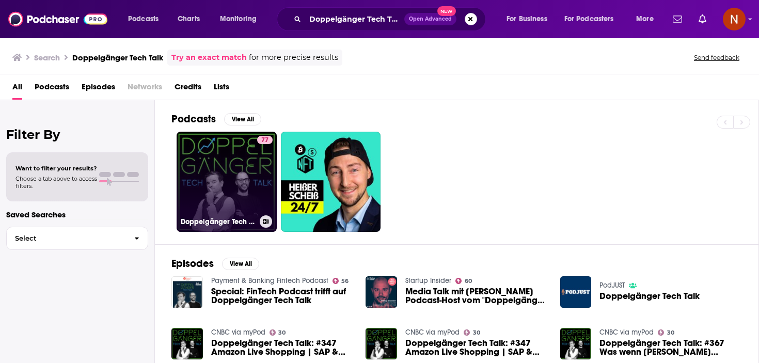
click at [213, 220] on h3 "Doppelgänger Tech Talk" at bounding box center [218, 221] width 75 height 9
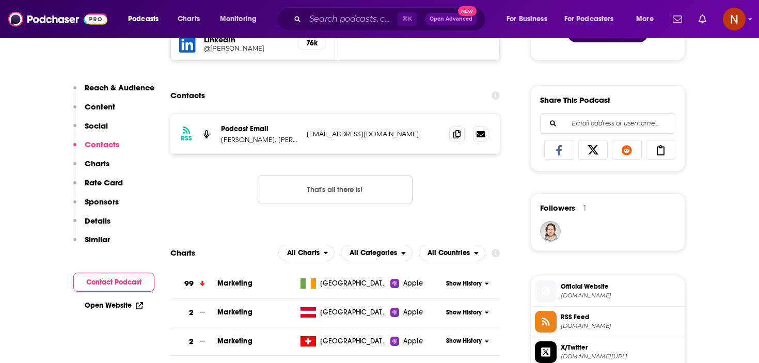
scroll to position [762, 0]
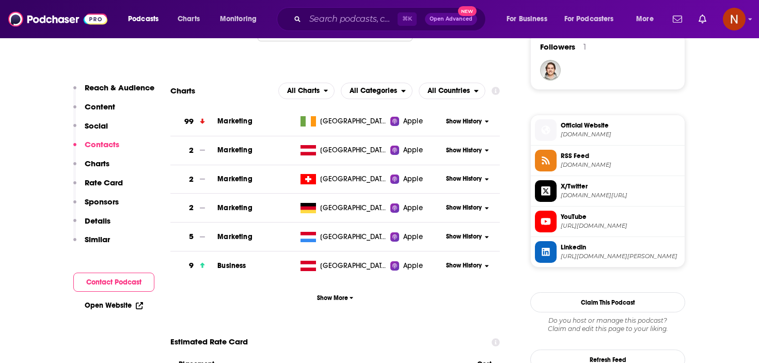
scroll to position [762, 0]
click at [320, 15] on input "Search podcasts, credits, & more..." at bounding box center [351, 19] width 92 height 17
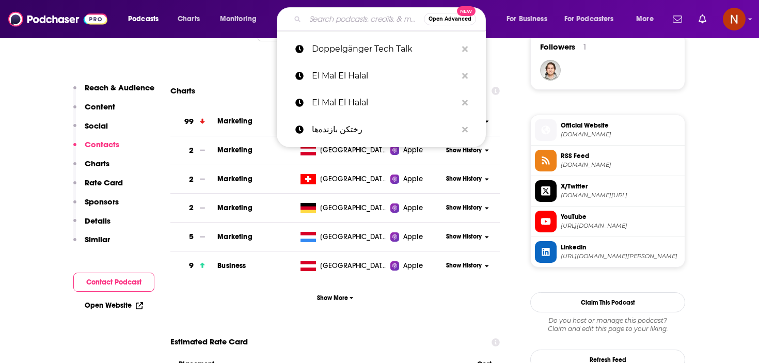
paste input "ft - The Economics Show"
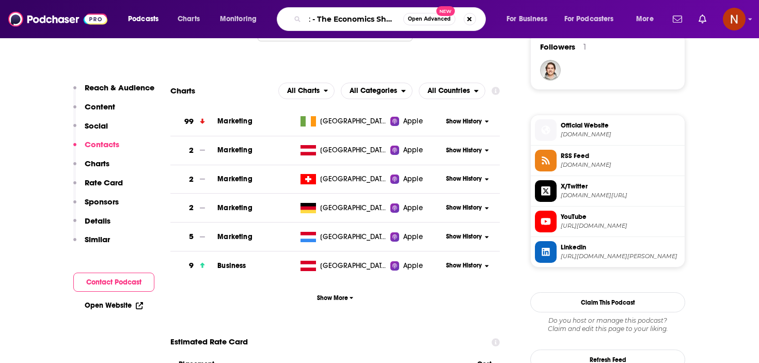
type input "ft - The Economics Show\"
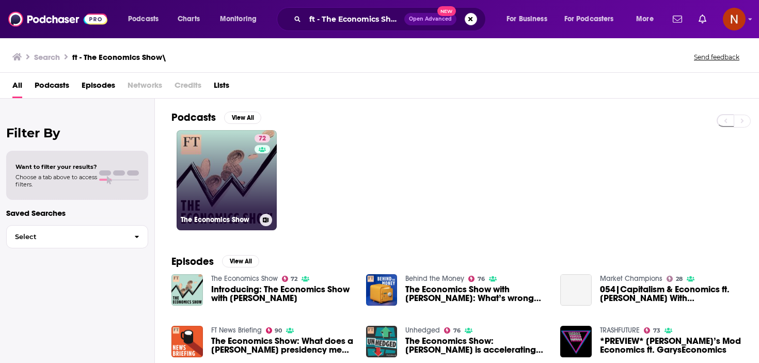
click at [204, 220] on h3 "The Economics Show" at bounding box center [218, 219] width 75 height 9
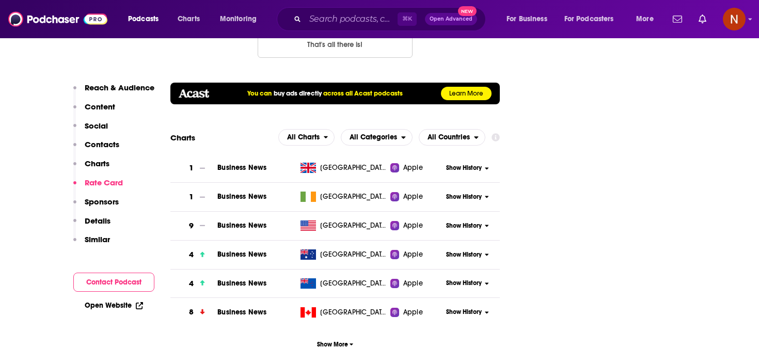
scroll to position [1174, 0]
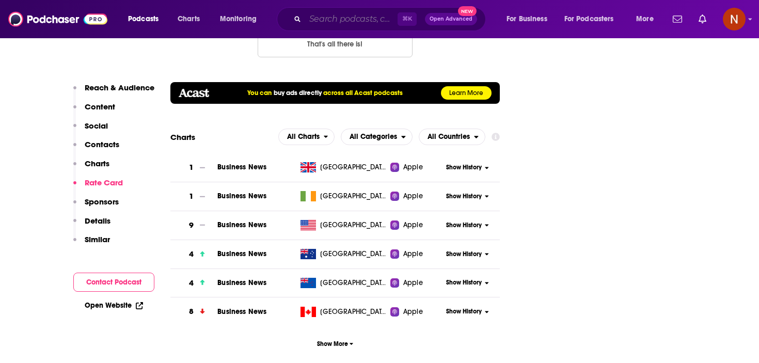
click at [373, 20] on input "Search podcasts, credits, & more..." at bounding box center [351, 19] width 92 height 17
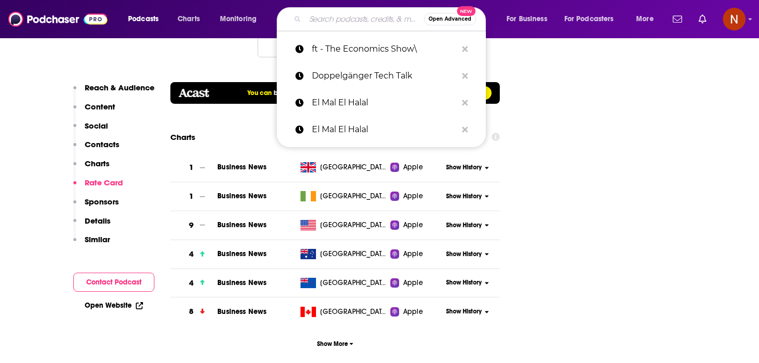
paste input "Doppelgänger Tech Talk"
type input "Doppelgänger Tech Talk"
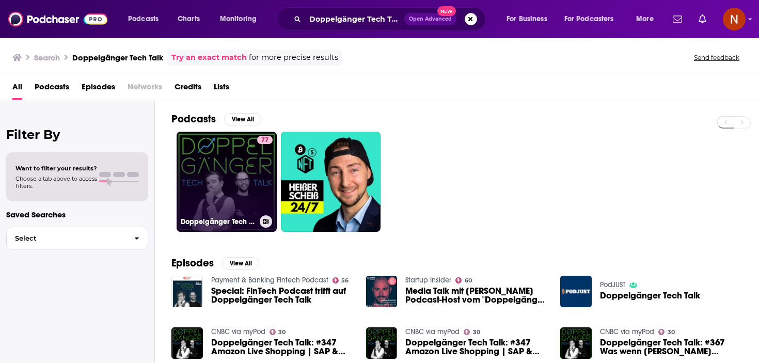
click at [204, 218] on h3 "Doppelgänger Tech Talk" at bounding box center [218, 221] width 75 height 9
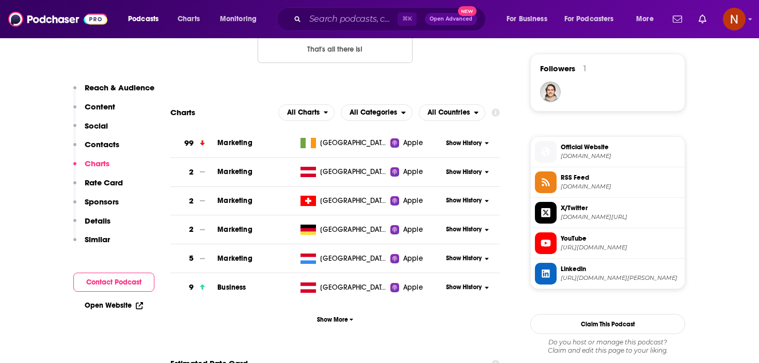
scroll to position [750, 0]
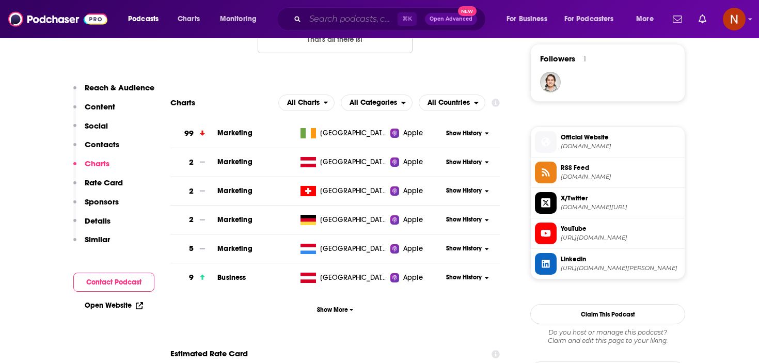
click at [321, 21] on input "Search podcasts, credits, & more..." at bounding box center [351, 19] width 92 height 17
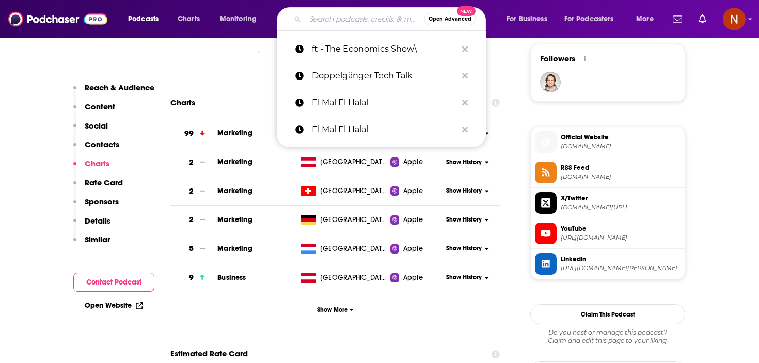
paste input "[PERSON_NAME] business"
type input "[PERSON_NAME] business"
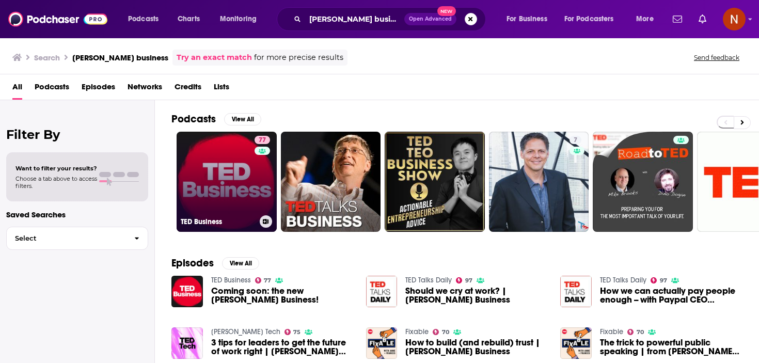
click at [205, 222] on h3 "TED Business" at bounding box center [218, 221] width 75 height 9
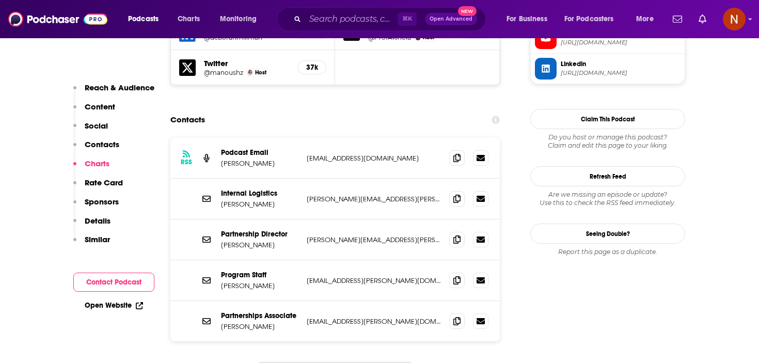
scroll to position [1385, 0]
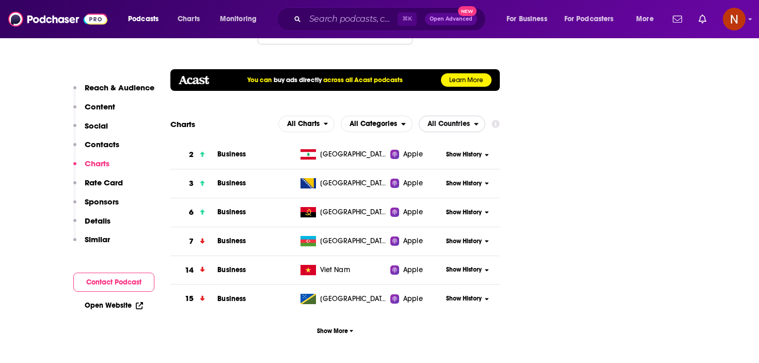
click at [438, 120] on span "All Countries" at bounding box center [449, 123] width 42 height 7
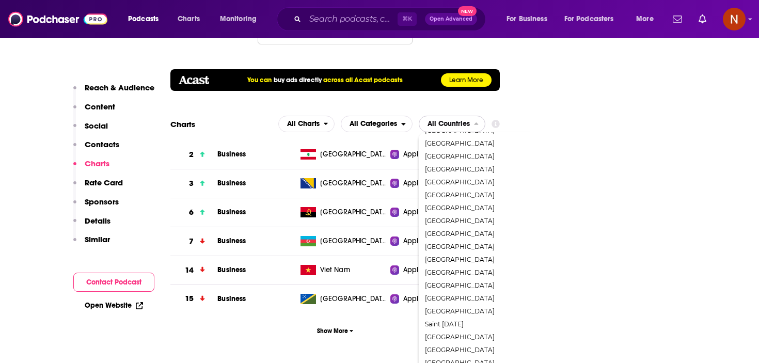
scroll to position [1090, 0]
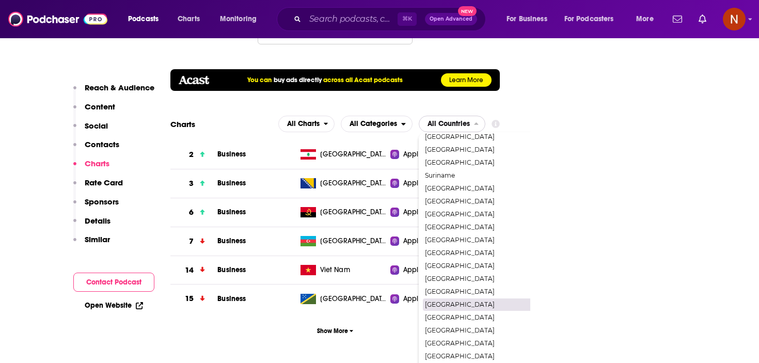
click at [456, 302] on span "[GEOGRAPHIC_DATA]" at bounding box center [496, 305] width 143 height 6
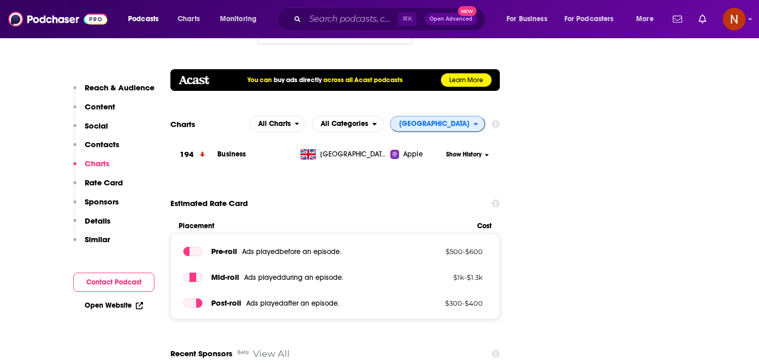
click at [466, 120] on span "[GEOGRAPHIC_DATA]" at bounding box center [434, 123] width 70 height 7
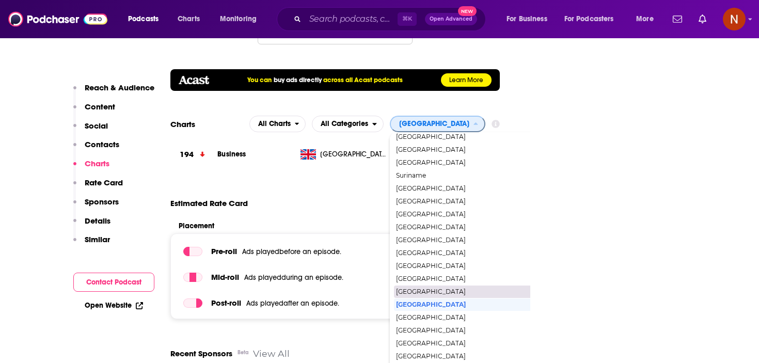
click at [453, 289] on span "[GEOGRAPHIC_DATA]" at bounding box center [467, 292] width 143 height 6
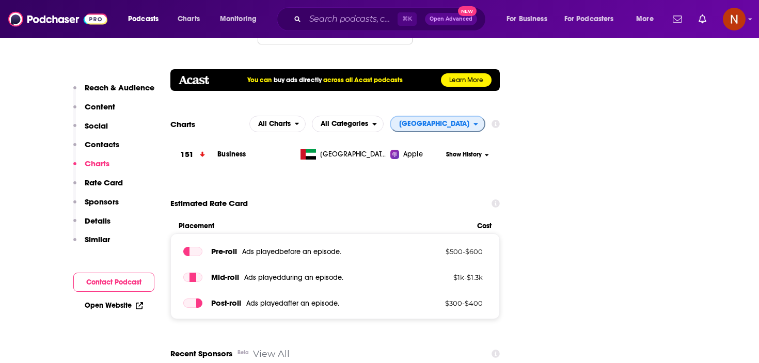
click at [463, 120] on span "[GEOGRAPHIC_DATA]" at bounding box center [434, 123] width 70 height 7
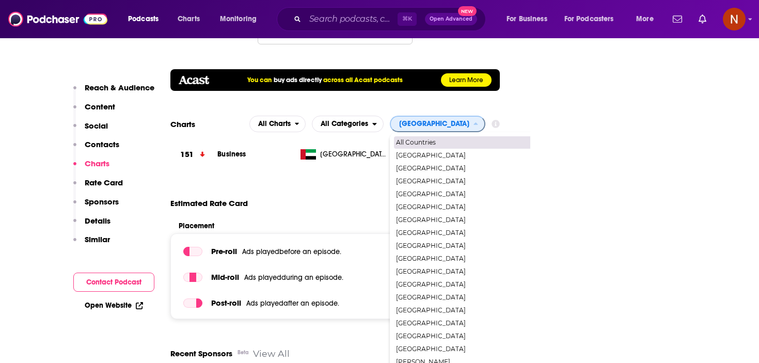
click at [451, 139] on span "All Countries" at bounding box center [467, 142] width 143 height 6
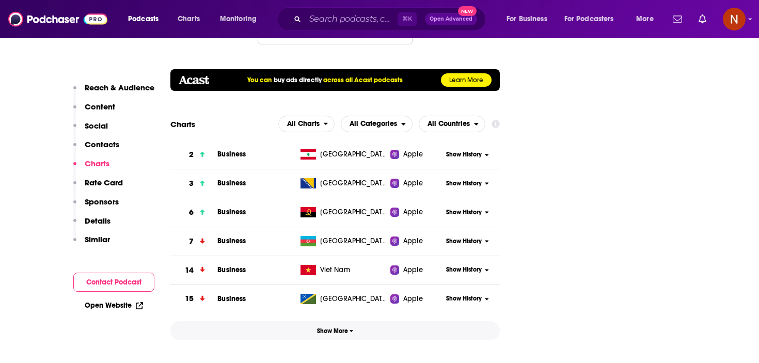
click at [333, 327] on span "Show More" at bounding box center [335, 330] width 37 height 7
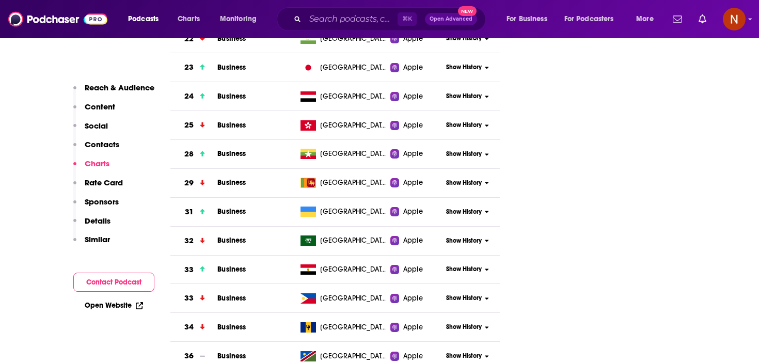
scroll to position [1850, 0]
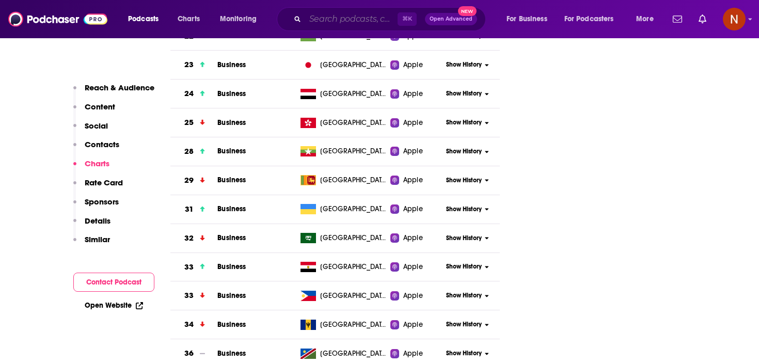
click at [328, 20] on input "Search podcasts, credits, & more..." at bounding box center [351, 19] width 92 height 17
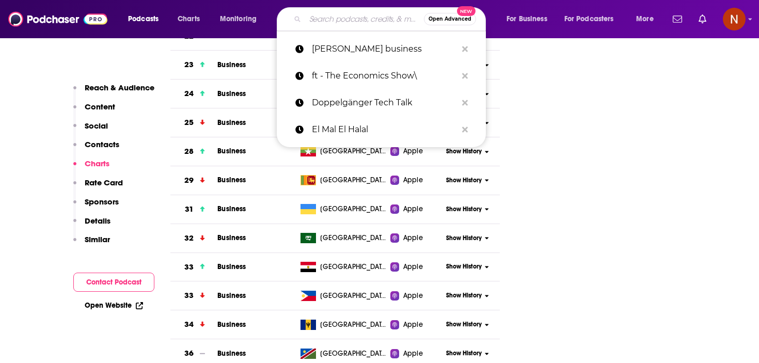
paste input "The World in Brief from The Economist"
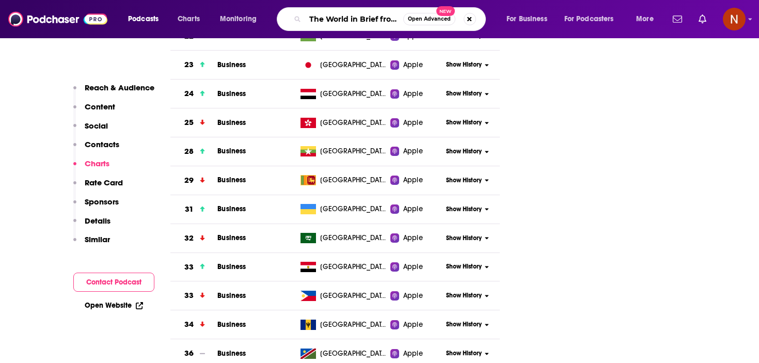
type input "The World in Brief from The Economist"
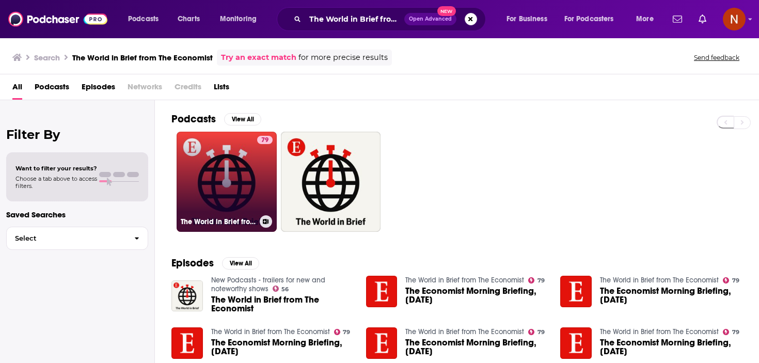
click at [210, 218] on h3 "The World in Brief from The Economist" at bounding box center [218, 221] width 75 height 9
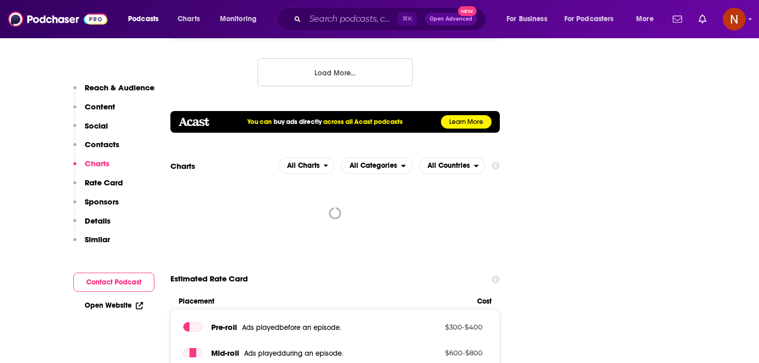
scroll to position [1292, 0]
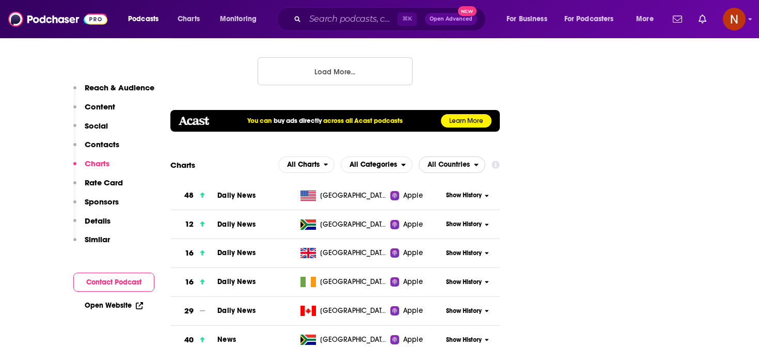
click at [450, 161] on span "All Countries" at bounding box center [449, 164] width 42 height 7
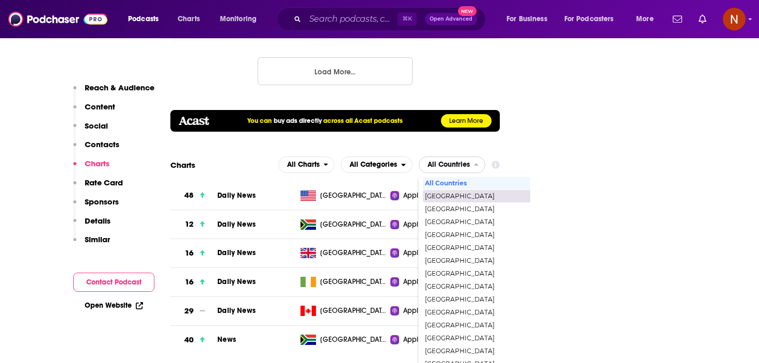
click at [444, 193] on span "[GEOGRAPHIC_DATA]" at bounding box center [496, 196] width 143 height 6
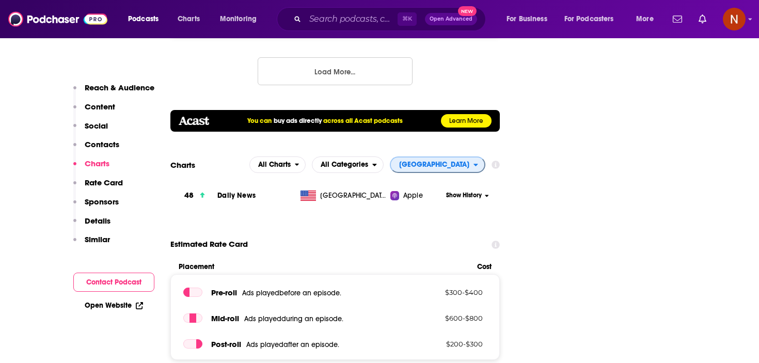
click at [453, 161] on span "[GEOGRAPHIC_DATA]" at bounding box center [434, 164] width 70 height 7
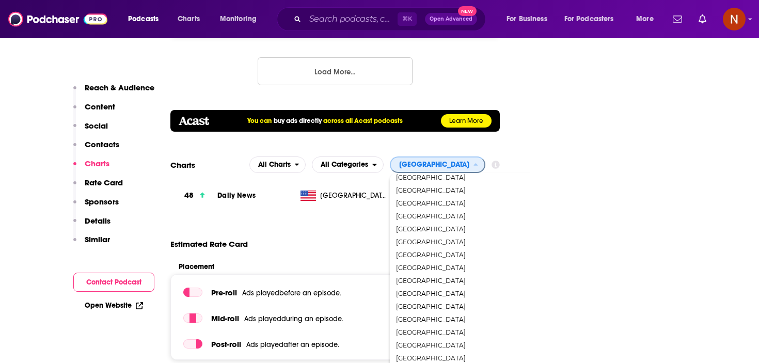
scroll to position [1490, 0]
click at [444, 317] on span "[GEOGRAPHIC_DATA]" at bounding box center [467, 320] width 143 height 6
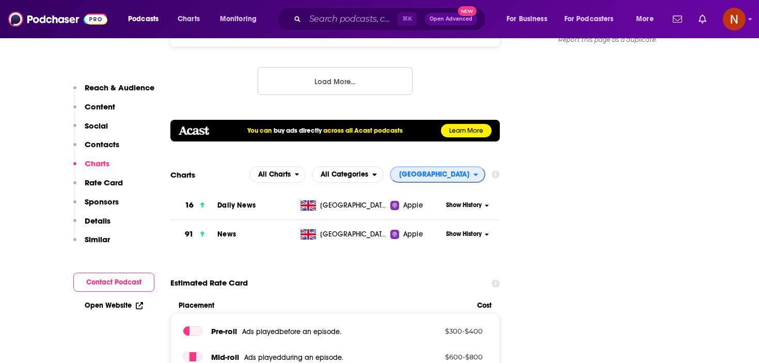
scroll to position [1283, 0]
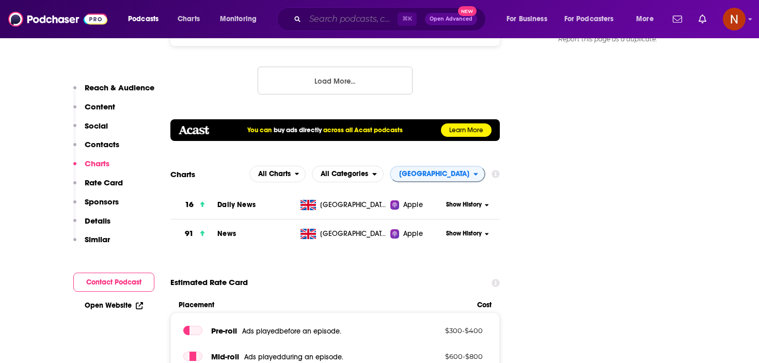
click at [330, 15] on input "Search podcasts, credits, & more..." at bounding box center [351, 19] width 92 height 17
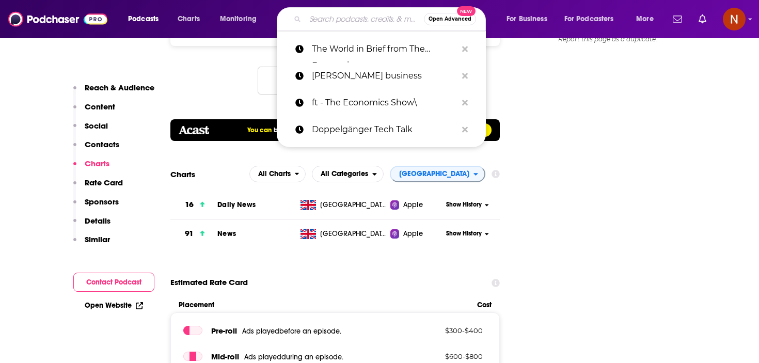
paste input "Worklife with [PERSON_NAME]"
type input "Worklife with [PERSON_NAME]"
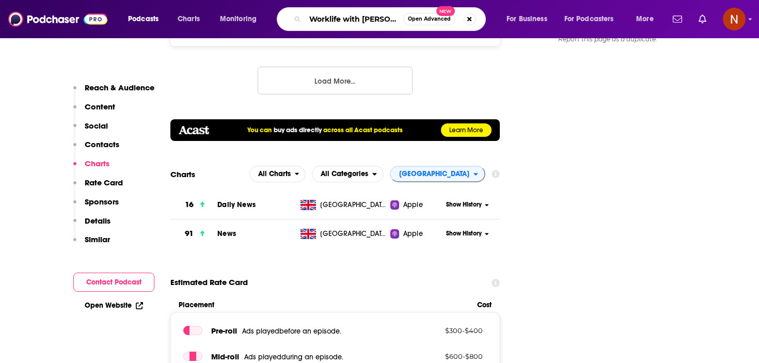
scroll to position [0, 10]
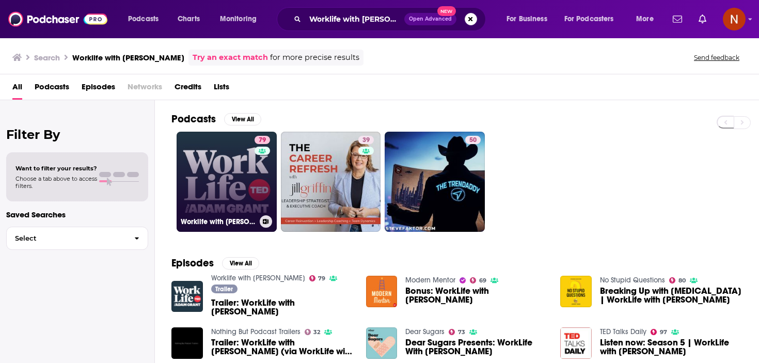
click at [211, 196] on link "79 Worklife with [PERSON_NAME]" at bounding box center [227, 182] width 100 height 100
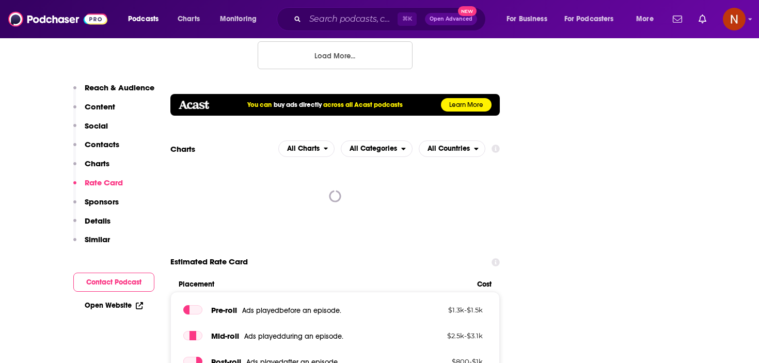
scroll to position [1355, 0]
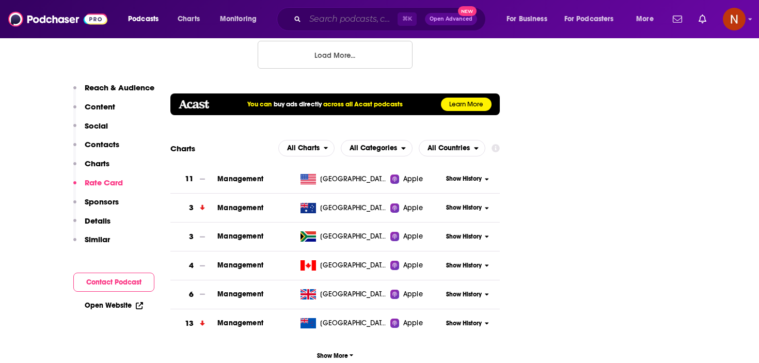
click at [353, 24] on input "Search podcasts, credits, & more..." at bounding box center [351, 19] width 92 height 17
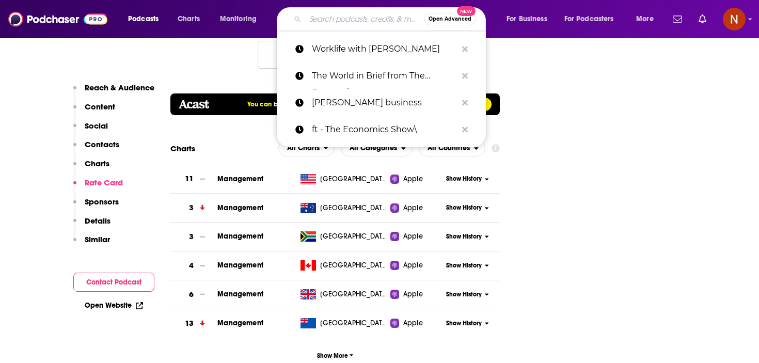
paste input "Code Source"
type input "Code Source"
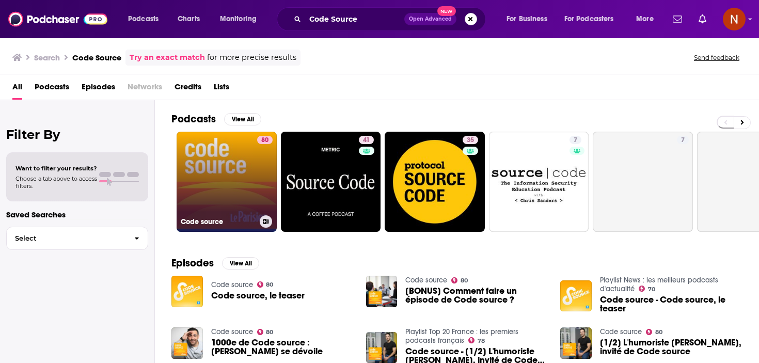
click at [205, 223] on h3 "Code source" at bounding box center [218, 221] width 75 height 9
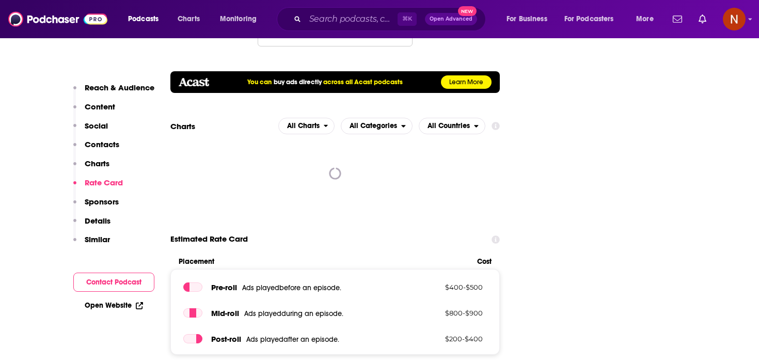
scroll to position [1281, 0]
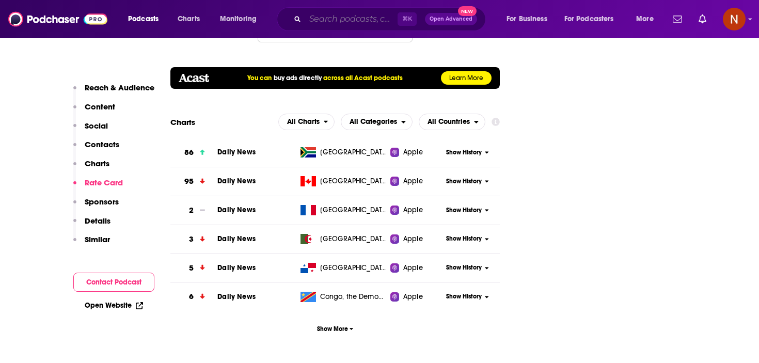
click at [365, 20] on input "Search podcasts, credits, & more..." at bounding box center [351, 19] width 92 height 17
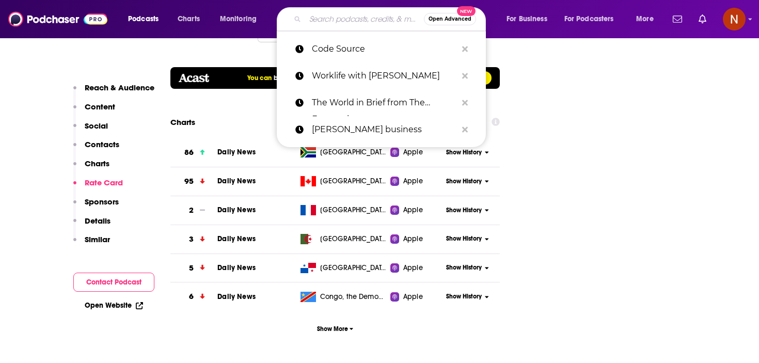
paste input "La Loupe"
type input "La Loupe"
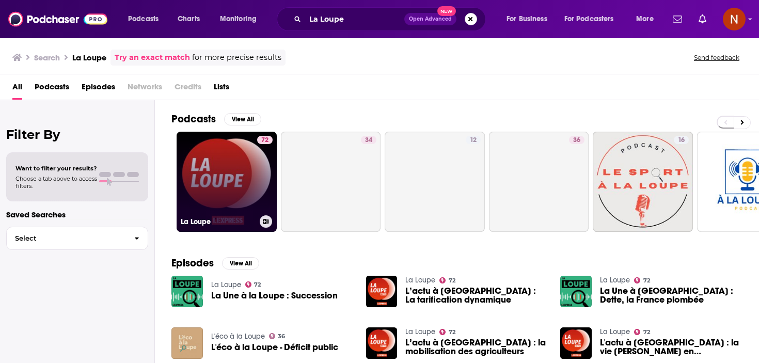
click at [207, 219] on h3 "La Loupe" at bounding box center [218, 221] width 75 height 9
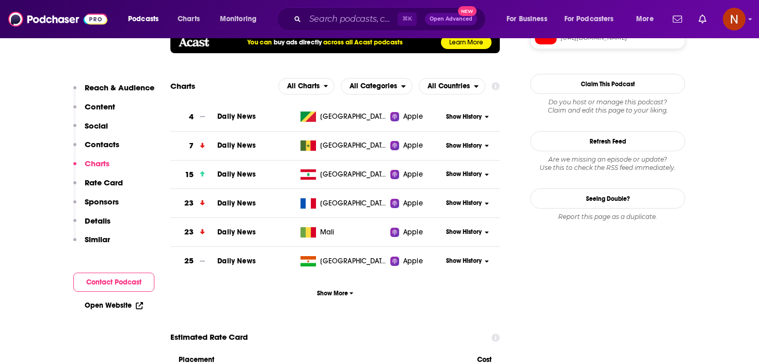
scroll to position [992, 0]
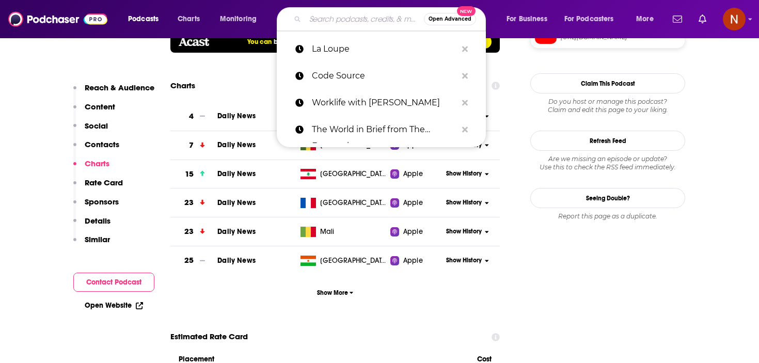
click at [368, 23] on input "Search podcasts, credits, & more..." at bounding box center [364, 19] width 119 height 17
paste input "InPower par [PERSON_NAME]"
type input "InPower par [PERSON_NAME]"
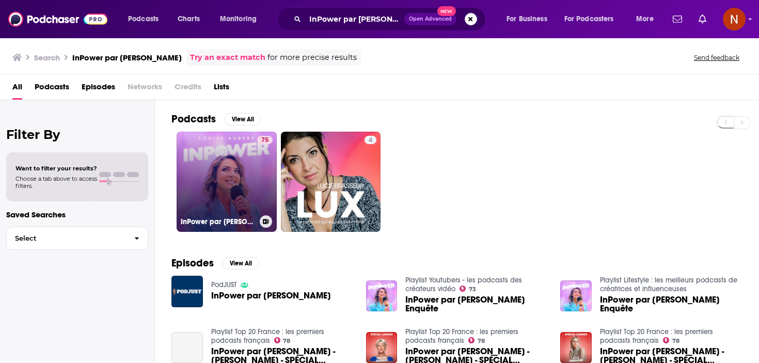
click at [201, 222] on h3 "InPower par [PERSON_NAME]" at bounding box center [218, 221] width 75 height 9
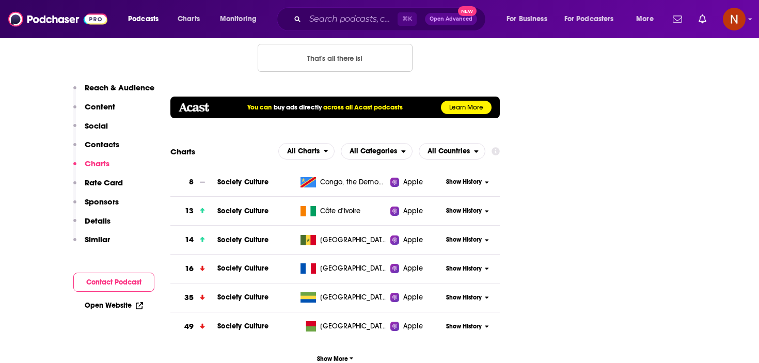
scroll to position [1109, 0]
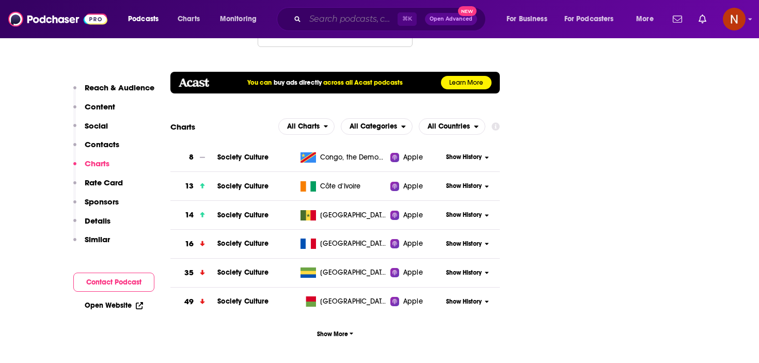
click at [350, 21] on input "Search podcasts, credits, & more..." at bounding box center [351, 19] width 92 height 17
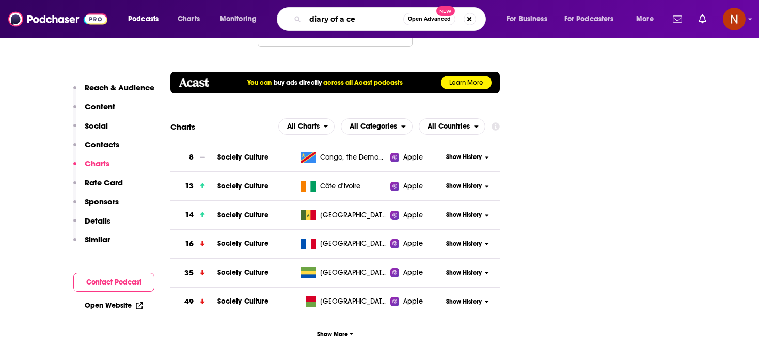
type input "diary of a ceo"
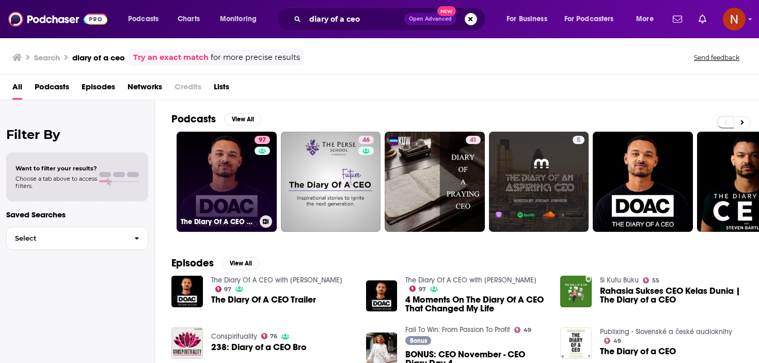
click at [236, 220] on h3 "The Diary Of A CEO with [PERSON_NAME]" at bounding box center [218, 221] width 75 height 9
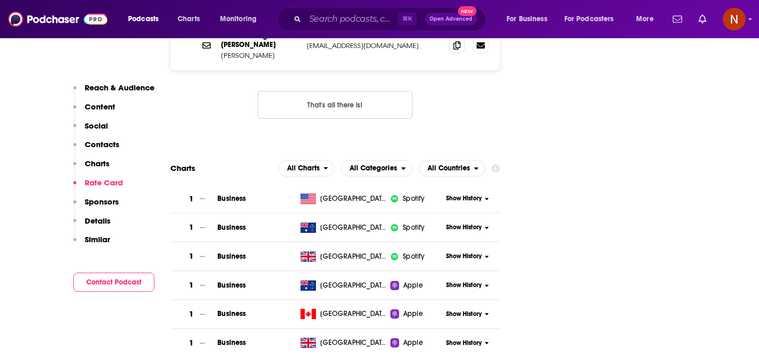
scroll to position [1203, 0]
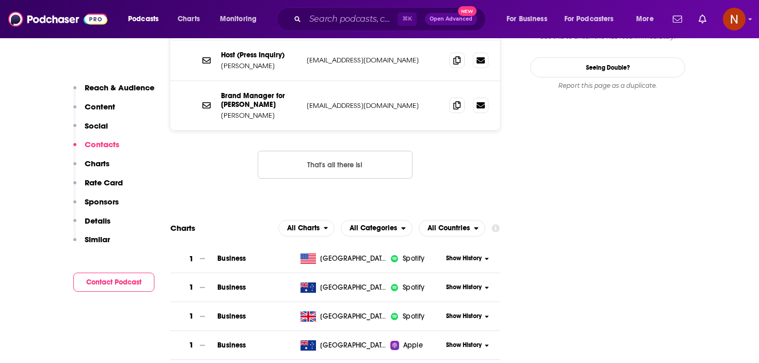
scroll to position [1192, 0]
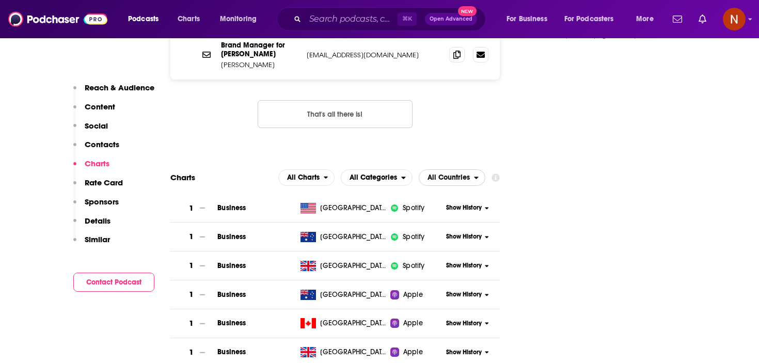
click at [453, 174] on span "All Countries" at bounding box center [449, 177] width 42 height 7
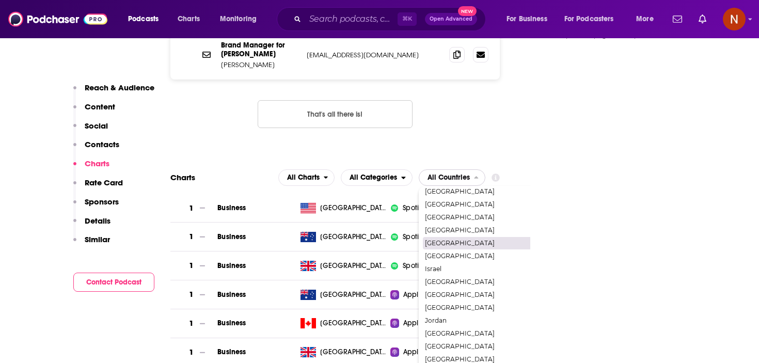
scroll to position [824, 0]
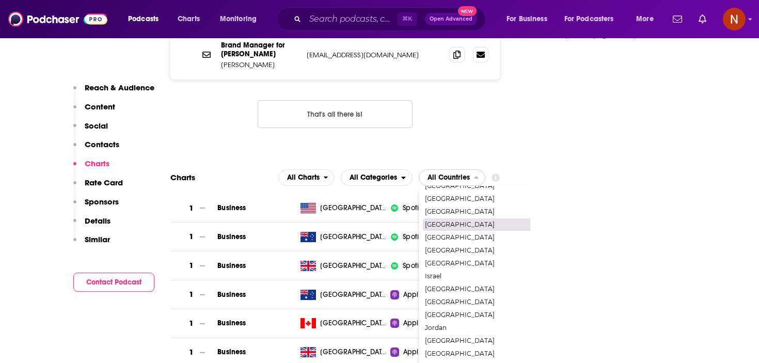
click at [439, 222] on span "[GEOGRAPHIC_DATA]" at bounding box center [496, 225] width 143 height 6
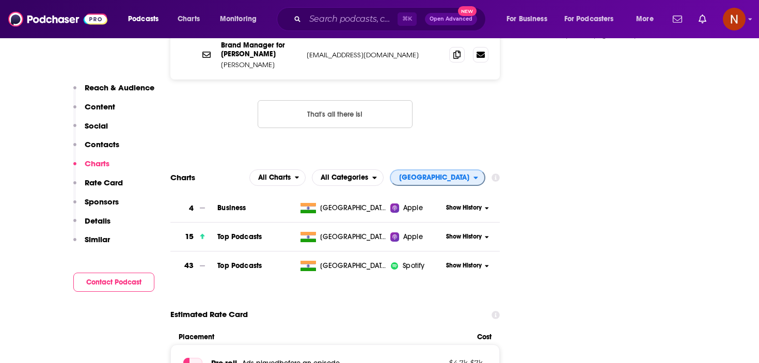
click at [455, 174] on span "[GEOGRAPHIC_DATA]" at bounding box center [434, 177] width 70 height 7
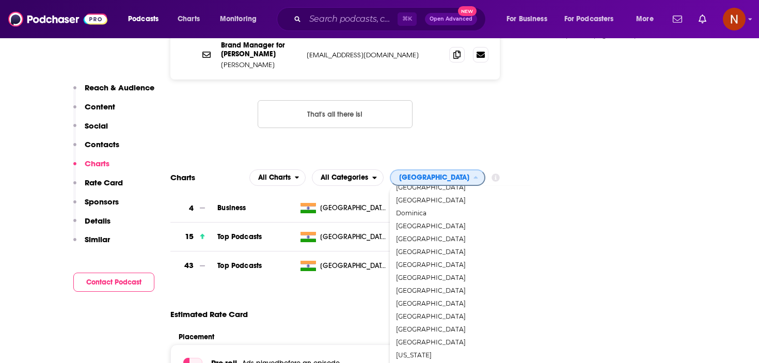
scroll to position [539, 0]
click at [471, 313] on span "[GEOGRAPHIC_DATA]" at bounding box center [467, 316] width 143 height 6
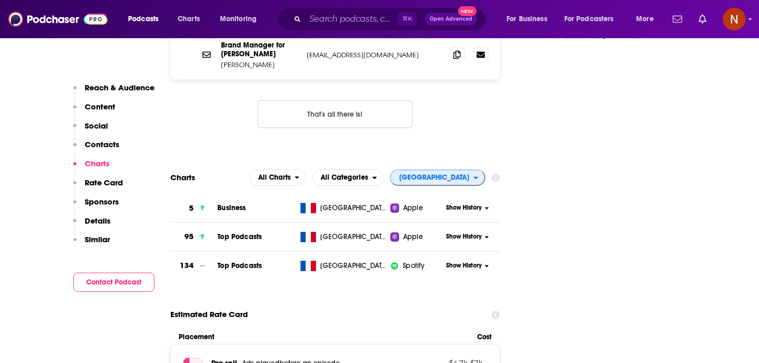
click at [451, 174] on span "[GEOGRAPHIC_DATA]" at bounding box center [434, 177] width 70 height 7
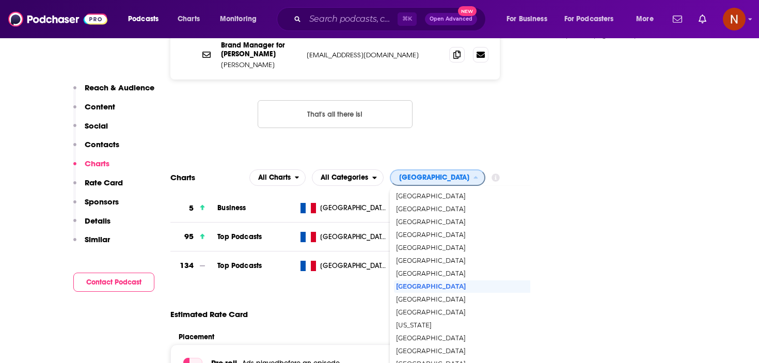
scroll to position [569, 0]
click at [460, 334] on span "[GEOGRAPHIC_DATA]" at bounding box center [467, 337] width 143 height 6
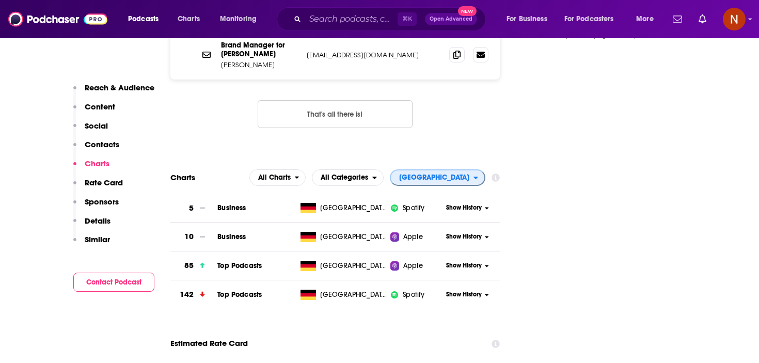
click at [449, 169] on span "[GEOGRAPHIC_DATA]" at bounding box center [432, 178] width 83 height 18
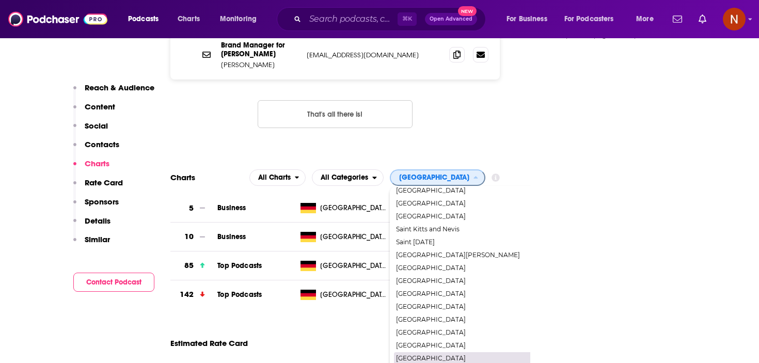
scroll to position [1565, 0]
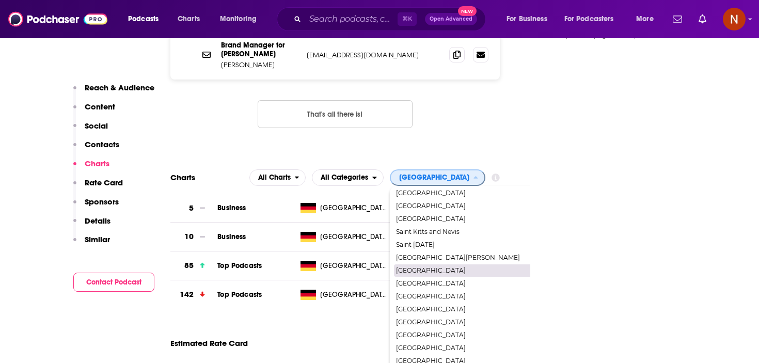
click at [470, 267] on span "[GEOGRAPHIC_DATA]" at bounding box center [467, 270] width 143 height 6
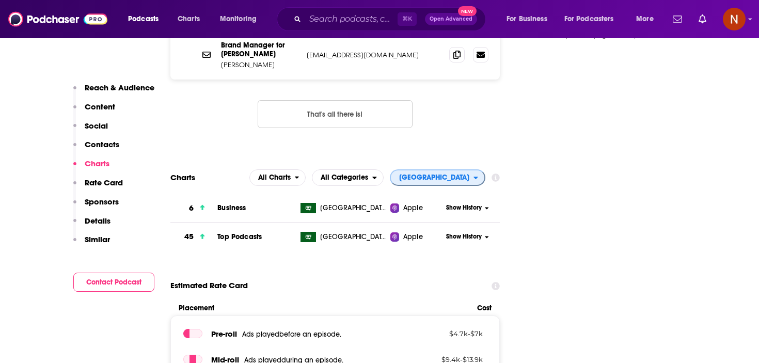
click at [434, 174] on span "[GEOGRAPHIC_DATA]" at bounding box center [434, 177] width 70 height 7
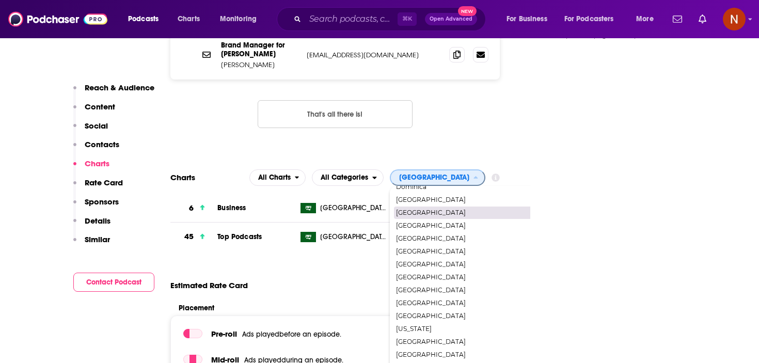
scroll to position [564, 0]
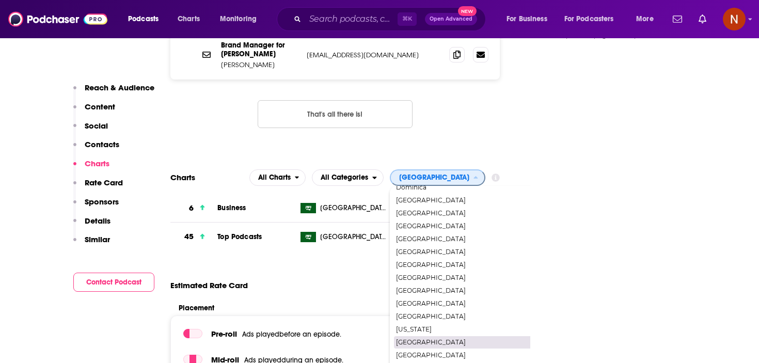
click at [448, 339] on span "[GEOGRAPHIC_DATA]" at bounding box center [467, 342] width 143 height 6
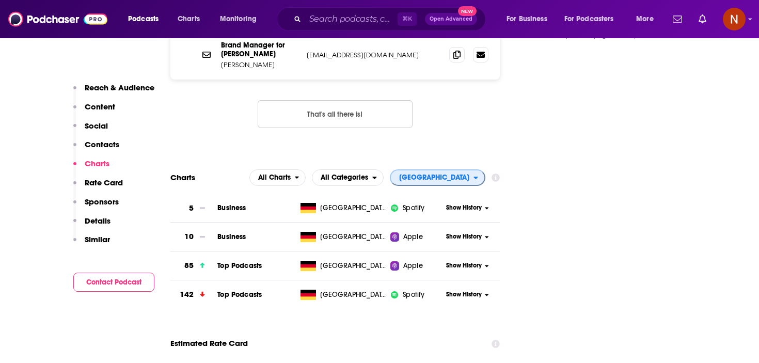
click at [466, 169] on span "[GEOGRAPHIC_DATA]" at bounding box center [432, 178] width 83 height 18
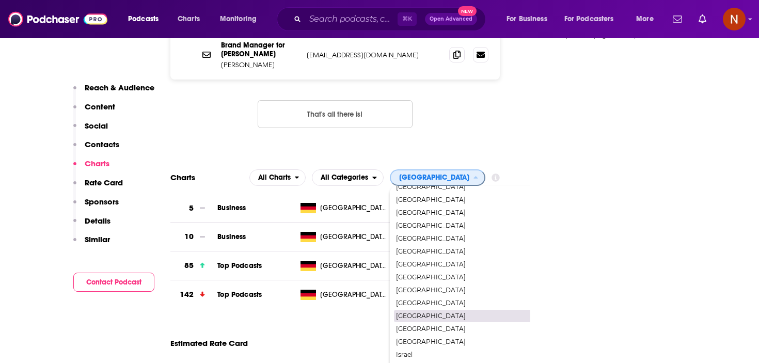
scroll to position [753, 0]
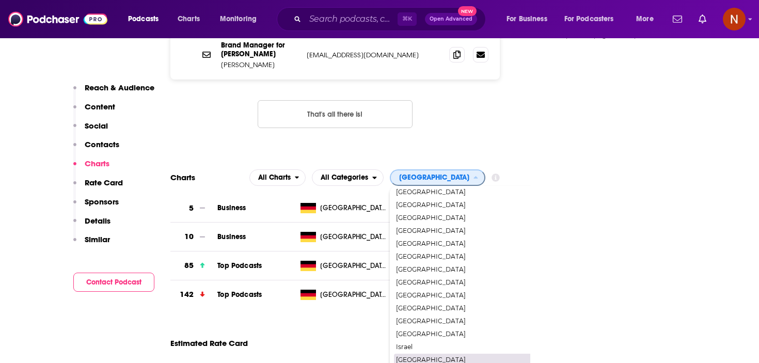
click at [453, 357] on span "[GEOGRAPHIC_DATA]" at bounding box center [467, 360] width 143 height 6
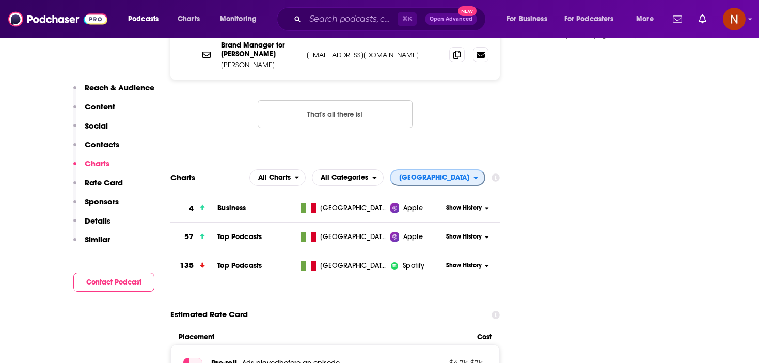
click at [464, 169] on span "[GEOGRAPHIC_DATA]" at bounding box center [432, 178] width 83 height 18
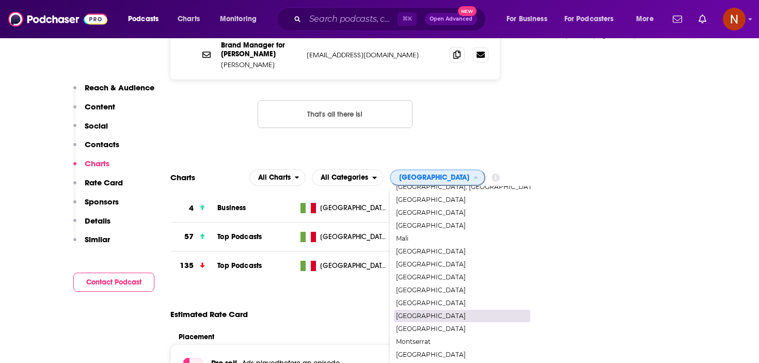
scroll to position [1132, 0]
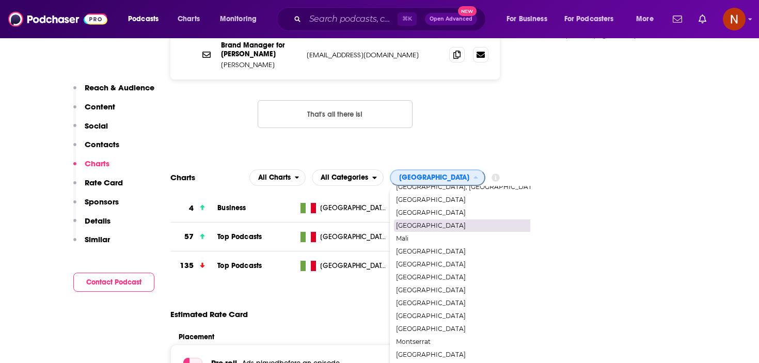
click at [483, 219] on div "[GEOGRAPHIC_DATA]" at bounding box center [468, 225] width 148 height 12
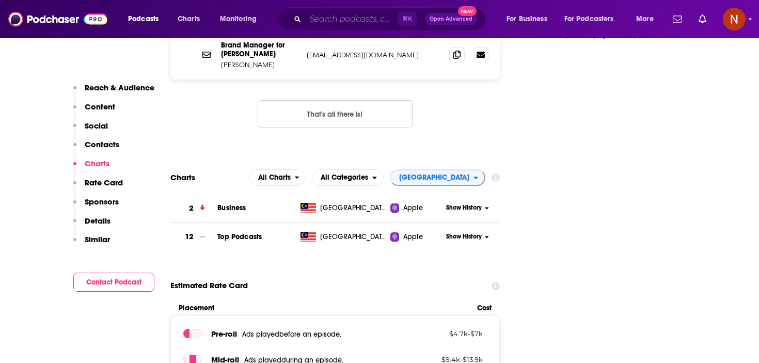
click at [370, 18] on input "Search podcasts, credits, & more..." at bounding box center [351, 19] width 92 height 17
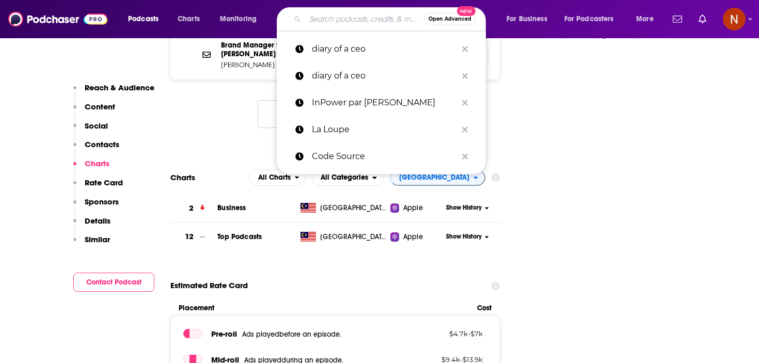
paste input "ft News briefing"
type input "ft News briefing"
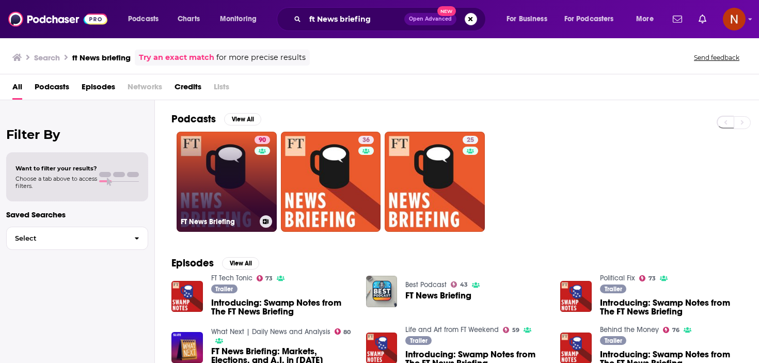
click at [196, 222] on h3 "FT News Briefing" at bounding box center [218, 221] width 75 height 9
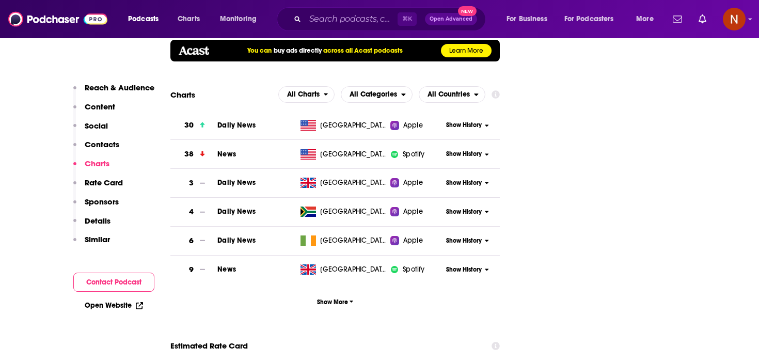
scroll to position [1398, 0]
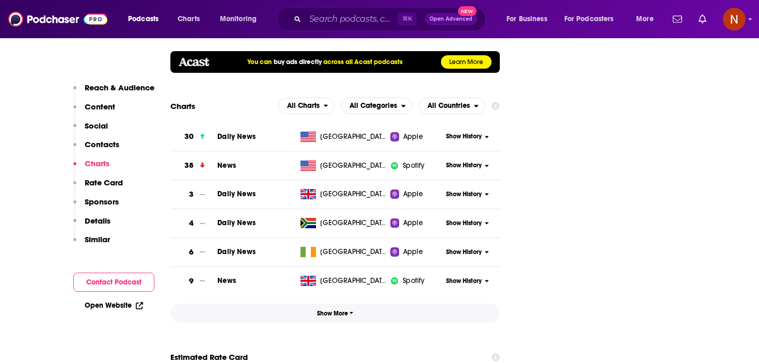
drag, startPoint x: 343, startPoint y: 277, endPoint x: 362, endPoint y: 218, distance: 61.4
click at [343, 310] on span "Show More" at bounding box center [335, 313] width 37 height 7
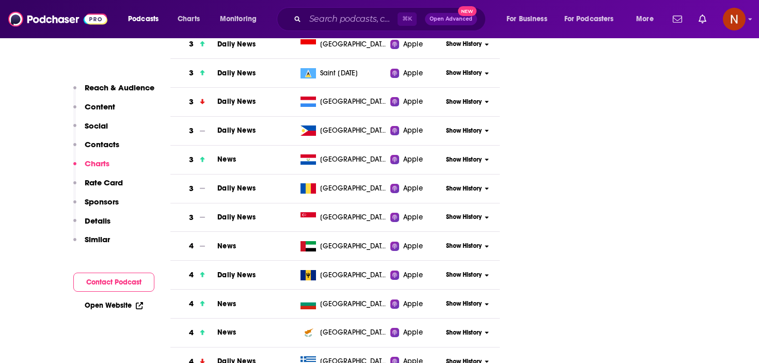
scroll to position [2414, 0]
click at [373, 22] on input "Search podcasts, credits, & more..." at bounding box center [351, 19] width 92 height 17
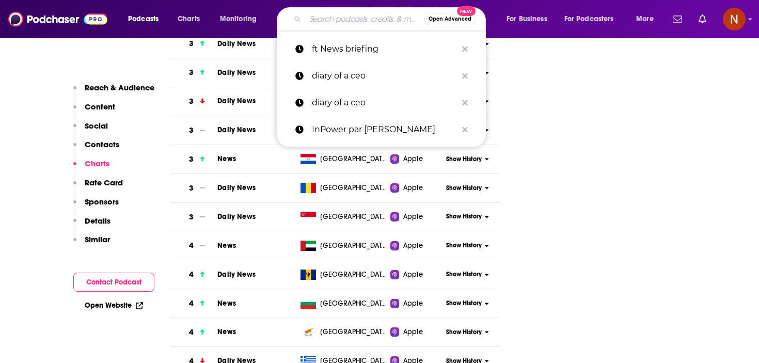
paste input "[DATE] in focus"
type input "[DATE] in focus"
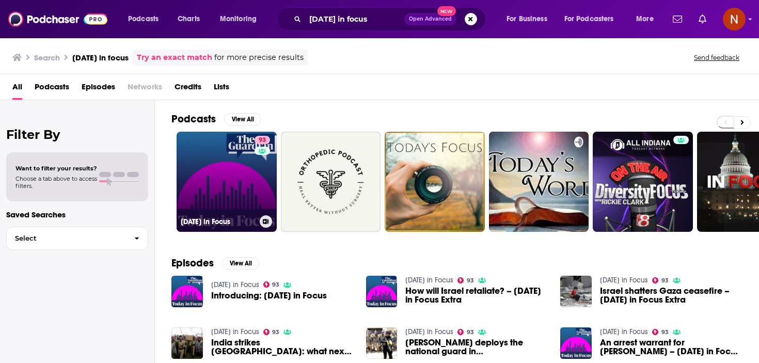
click at [208, 221] on h3 "[DATE] in Focus" at bounding box center [218, 221] width 75 height 9
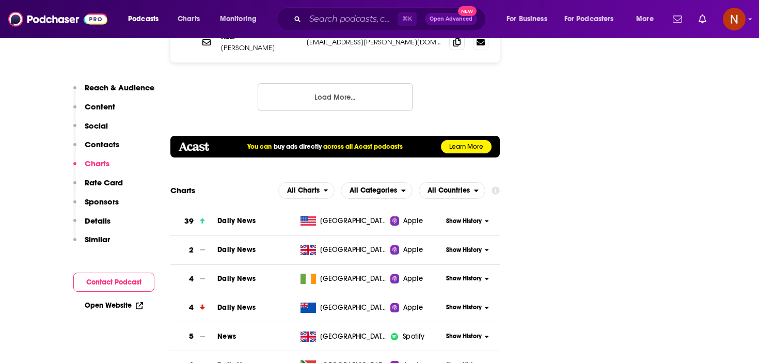
scroll to position [1369, 0]
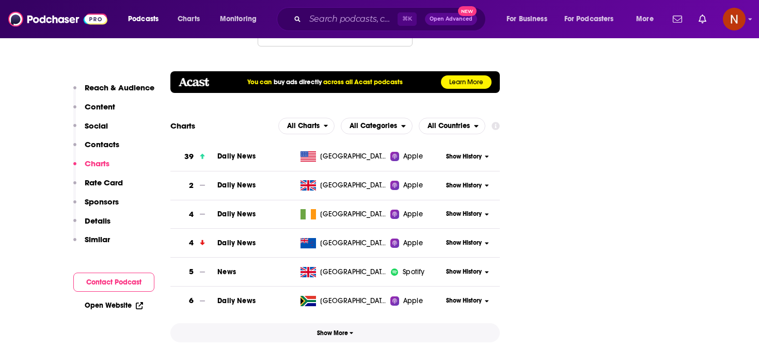
click at [332, 329] on span "Show More" at bounding box center [335, 332] width 37 height 7
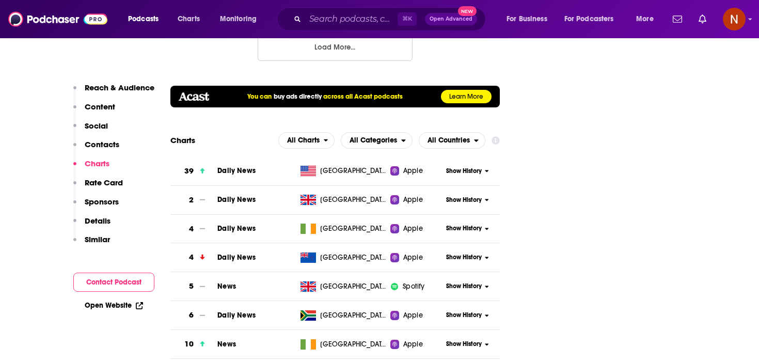
scroll to position [1351, 0]
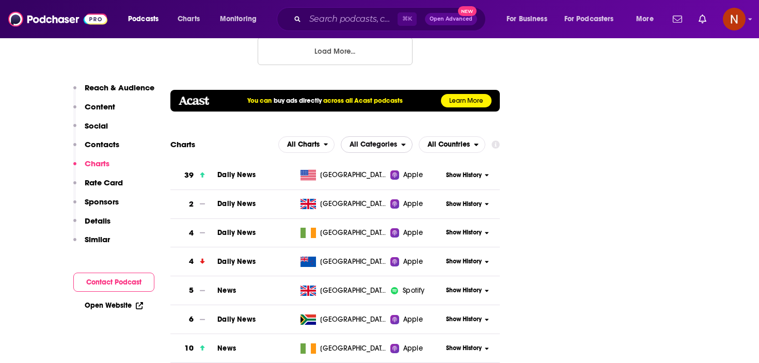
click at [396, 141] on span "All Categories" at bounding box center [374, 144] width 48 height 7
click at [387, 199] on span "News / Daily News" at bounding box center [376, 202] width 58 height 6
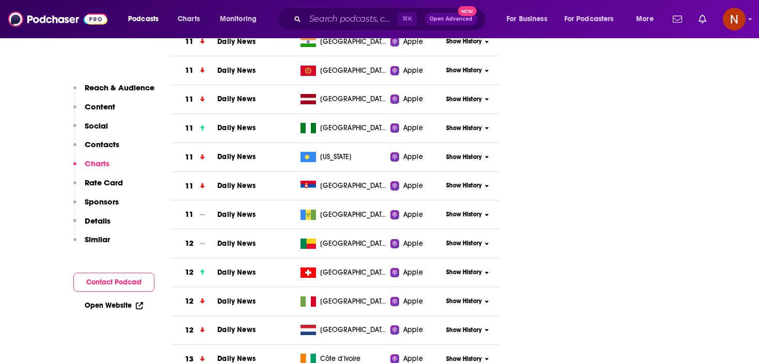
scroll to position [3491, 0]
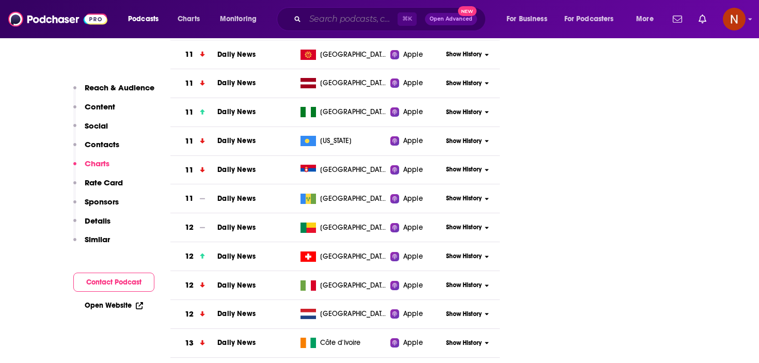
click at [369, 15] on input "Search podcasts, credits, & more..." at bounding box center [351, 19] width 92 height 17
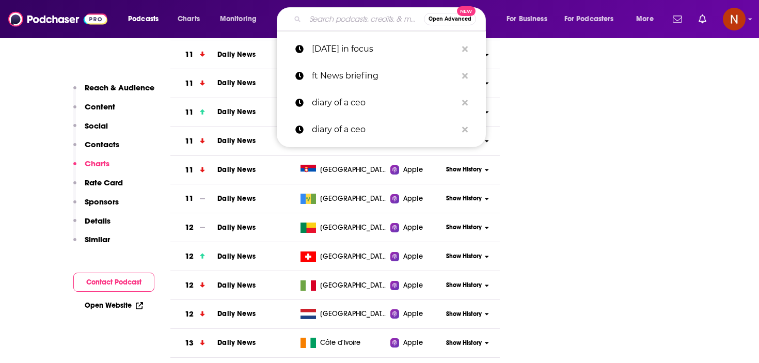
paste input "FT unhedged"
type input "FT unhedged"
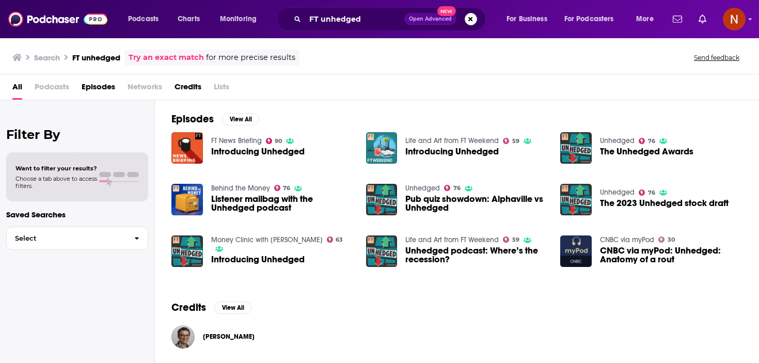
scroll to position [2, 0]
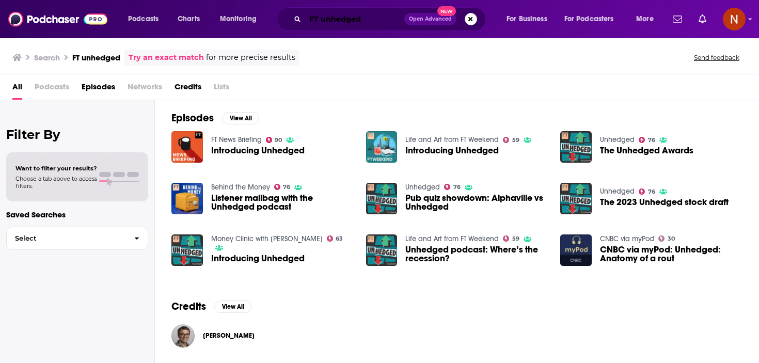
click at [317, 20] on input "FT unhedged" at bounding box center [354, 19] width 99 height 17
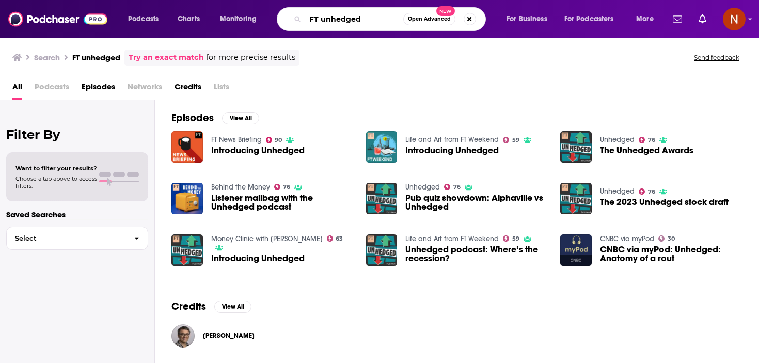
drag, startPoint x: 323, startPoint y: 19, endPoint x: 277, endPoint y: 18, distance: 45.4
click at [277, 19] on div "FT unhedged Open Advanced New" at bounding box center [381, 19] width 209 height 24
type input "unhedged"
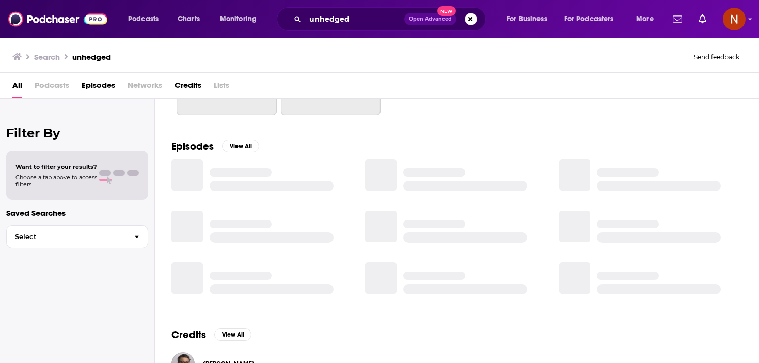
scroll to position [146, 0]
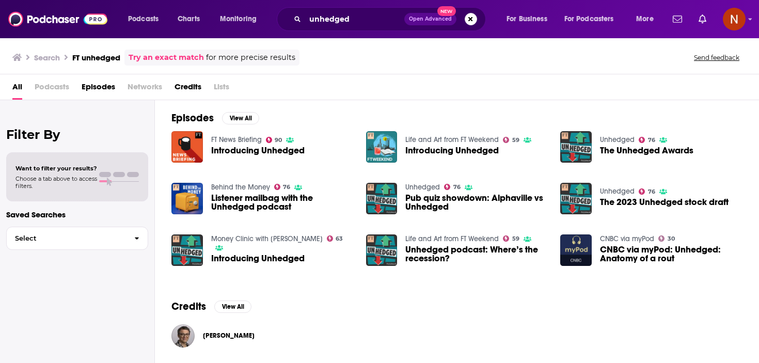
scroll to position [2, 0]
click at [192, 262] on img "Introducing Unhedged" at bounding box center [186, 249] width 31 height 31
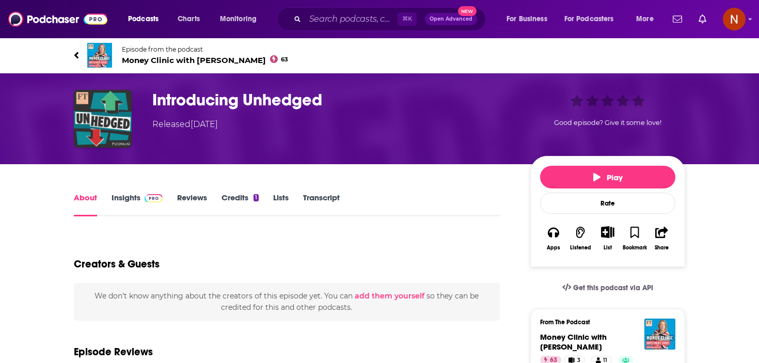
click at [134, 201] on link "Insights" at bounding box center [137, 205] width 51 height 24
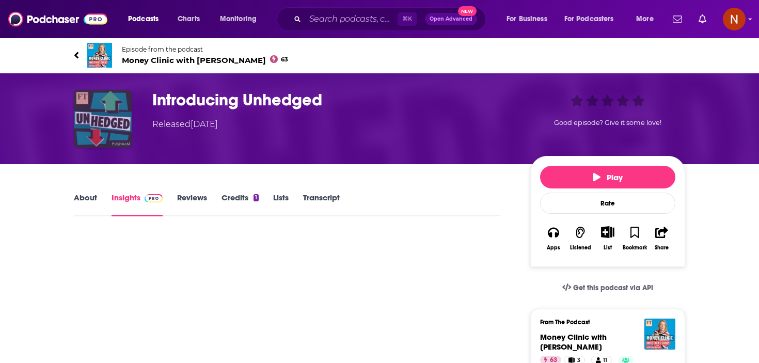
click at [109, 131] on img "Introducing Unhedged" at bounding box center [103, 119] width 58 height 58
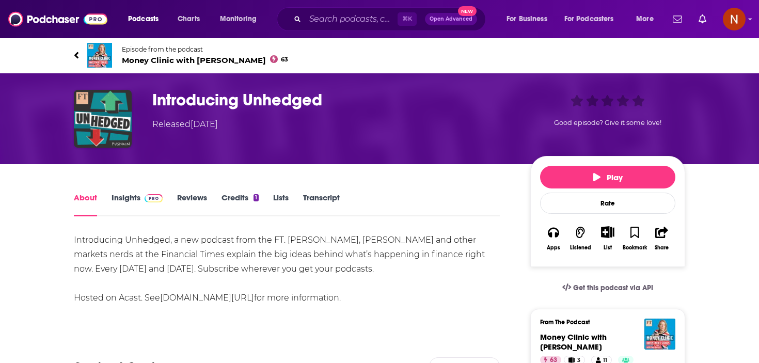
drag, startPoint x: 122, startPoint y: 197, endPoint x: 151, endPoint y: 226, distance: 40.9
click at [122, 197] on link "Insights" at bounding box center [137, 205] width 51 height 24
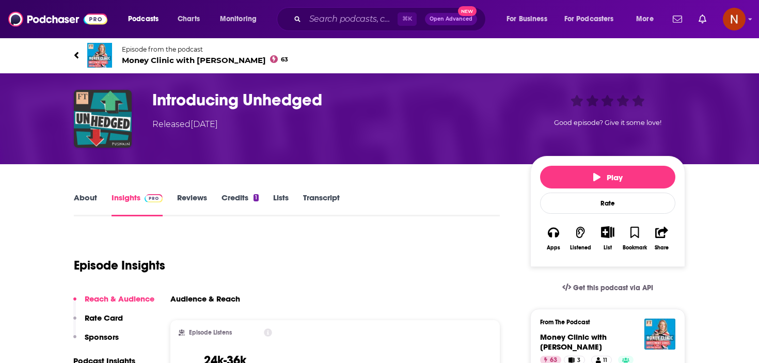
click at [258, 86] on div "Introducing Unhedged Released [DATE] Good episode? Give it some love!" at bounding box center [379, 118] width 661 height 91
click at [250, 101] on h3 "Introducing Unhedged" at bounding box center [332, 100] width 361 height 20
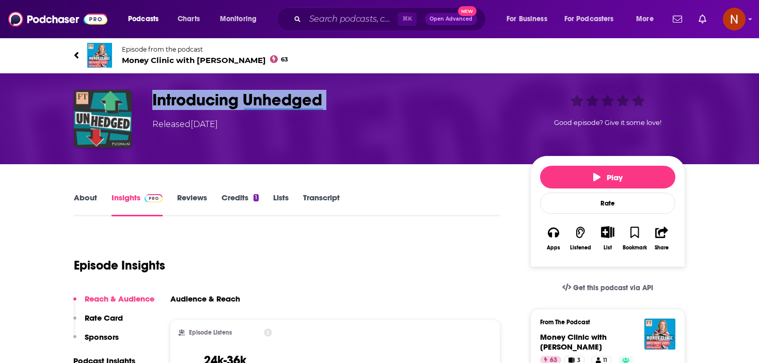
click at [250, 101] on h3 "Introducing Unhedged" at bounding box center [332, 100] width 361 height 20
copy h3 "Introducing Unhedged"
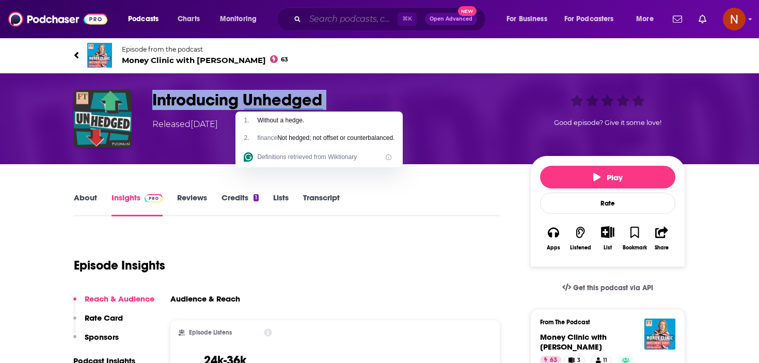
click at [358, 15] on input "Search podcasts, credits, & more..." at bounding box center [351, 19] width 92 height 17
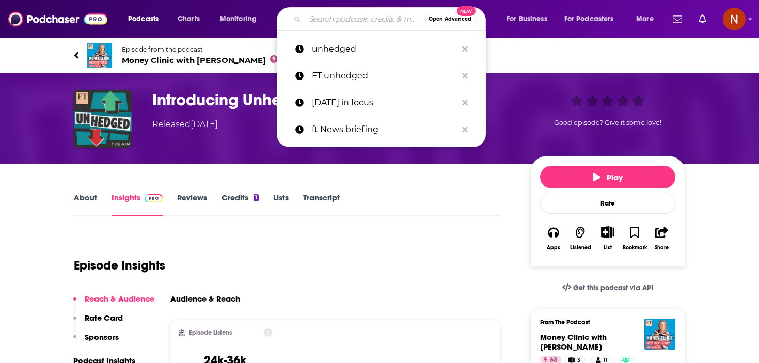
paste input "Introducing Unhedged"
type input "Introducing Unhedged"
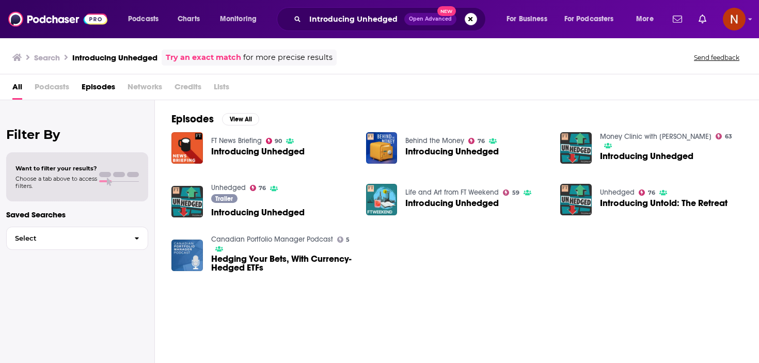
click at [615, 206] on span "Introducing Untold: The Retreat" at bounding box center [664, 203] width 128 height 9
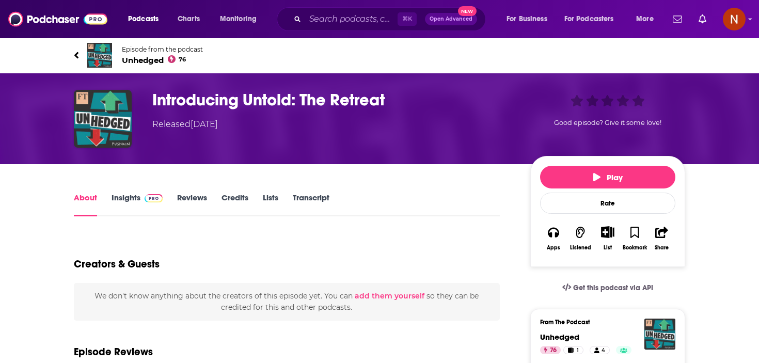
click at [124, 58] on span "Unhedged 76" at bounding box center [162, 60] width 81 height 10
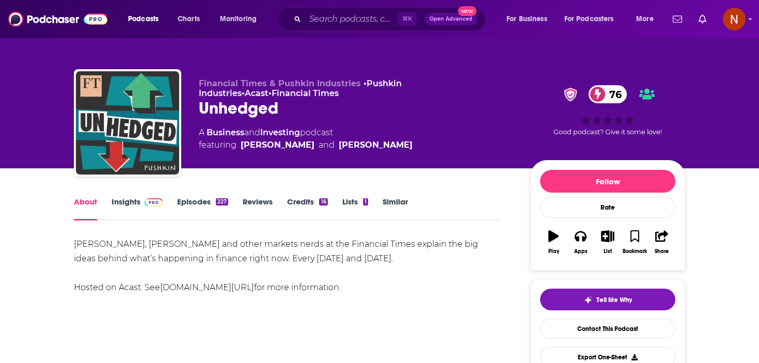
click at [138, 197] on link "Insights" at bounding box center [137, 209] width 51 height 24
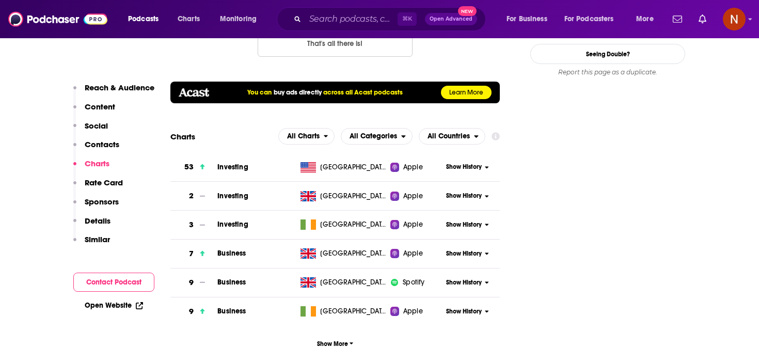
scroll to position [1130, 0]
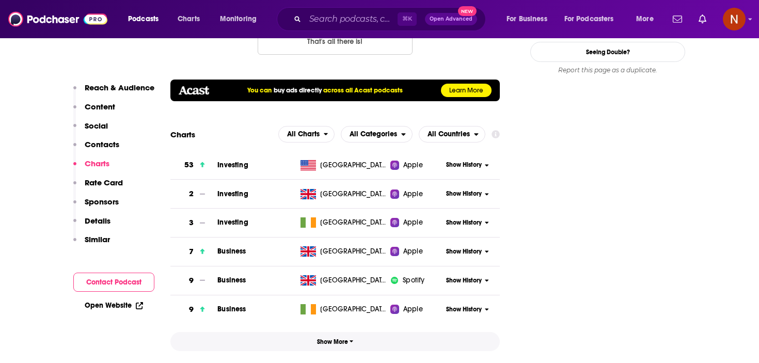
click at [335, 338] on span "Show More" at bounding box center [335, 341] width 37 height 7
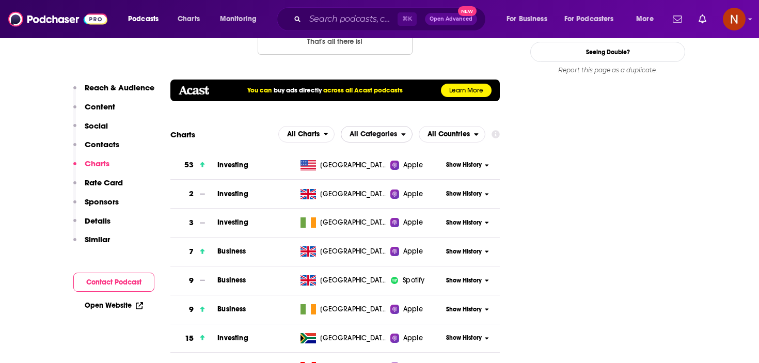
click at [365, 125] on span "All Categories" at bounding box center [371, 134] width 60 height 18
click at [371, 188] on span "Business / Investing" at bounding box center [377, 191] width 61 height 6
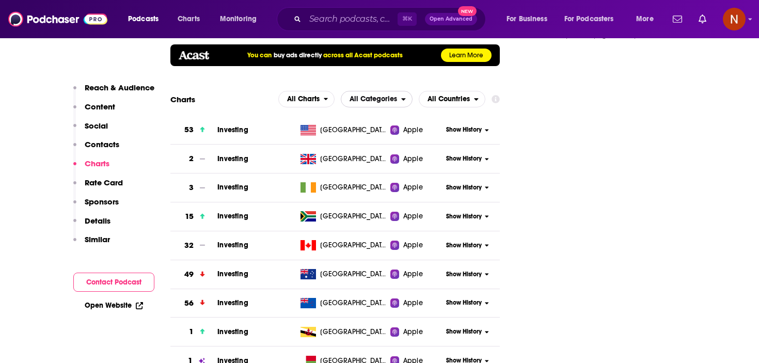
scroll to position [1163, 0]
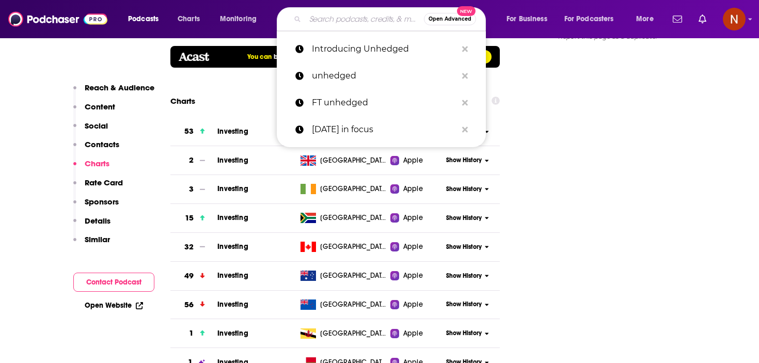
click at [376, 15] on input "Search podcasts, credits, & more..." at bounding box center [364, 19] width 119 height 17
paste input "ft - The Economics Show"
type input "ft - The Economics Show"
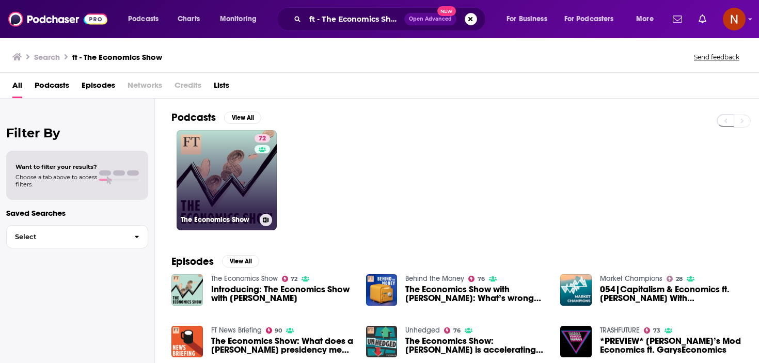
click at [207, 179] on link "72 The Economics Show" at bounding box center [227, 180] width 100 height 100
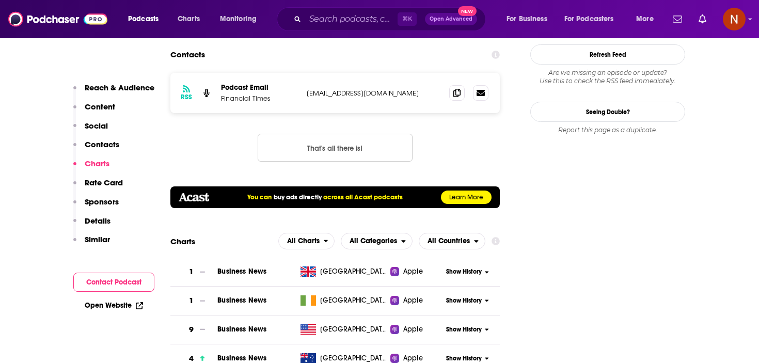
scroll to position [1164, 0]
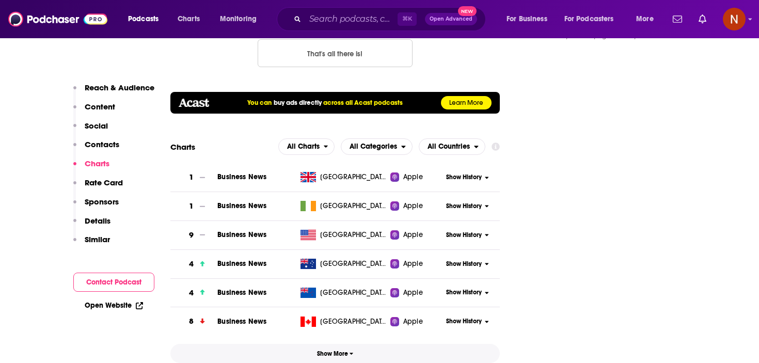
click at [338, 350] on span "Show More" at bounding box center [335, 353] width 37 height 7
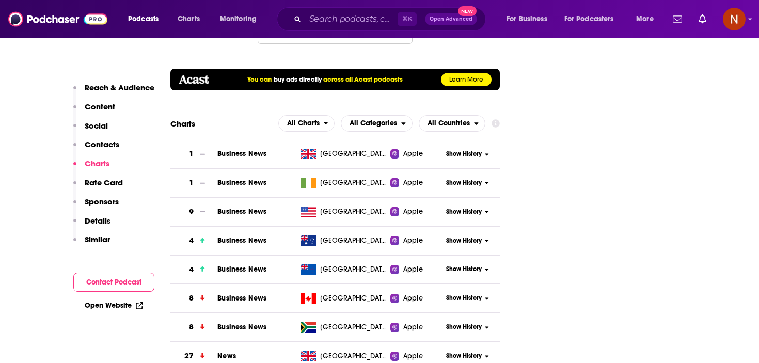
scroll to position [1190, 0]
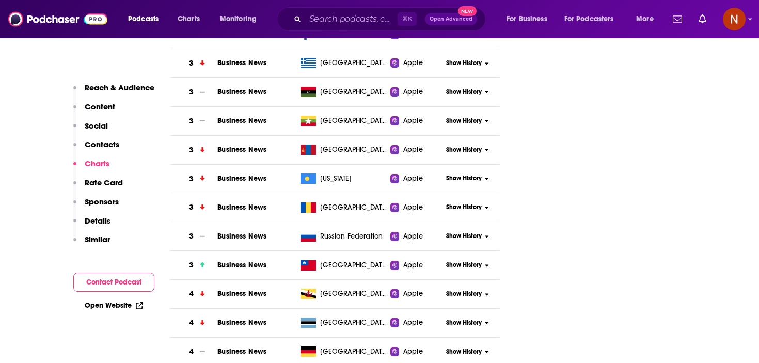
scroll to position [2667, 0]
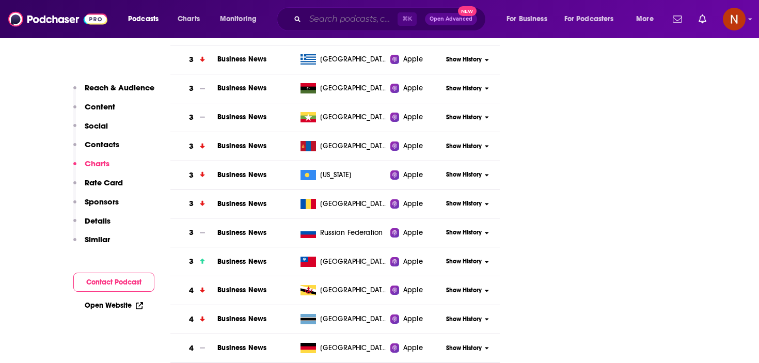
click at [371, 20] on input "Search podcasts, credits, & more..." at bounding box center [351, 19] width 92 height 17
paste input "[PERSON_NAME] business"
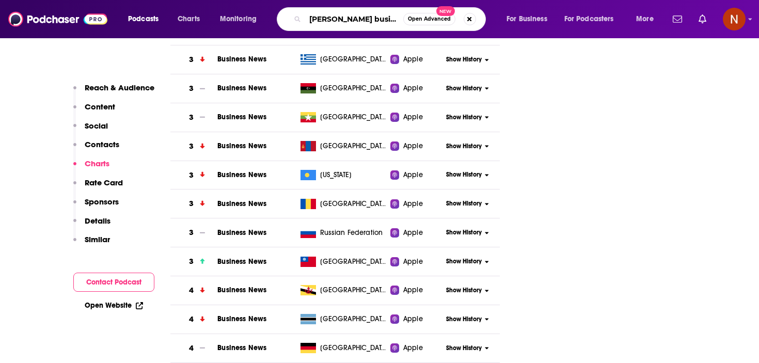
type input "[PERSON_NAME] business"
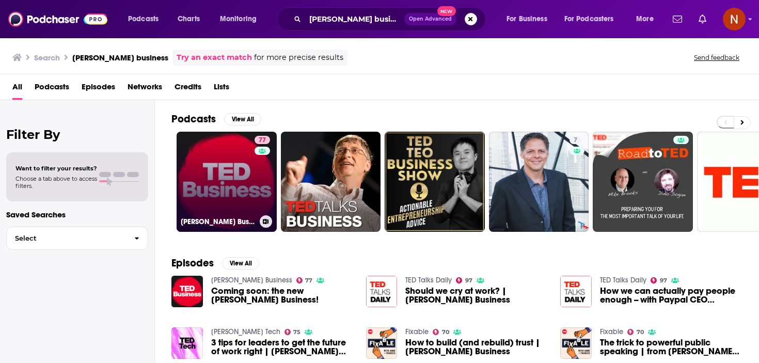
click at [191, 219] on h3 "TED Business" at bounding box center [218, 221] width 75 height 9
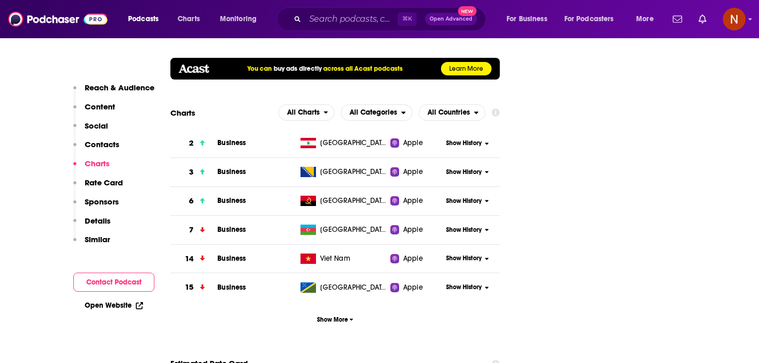
scroll to position [1397, 0]
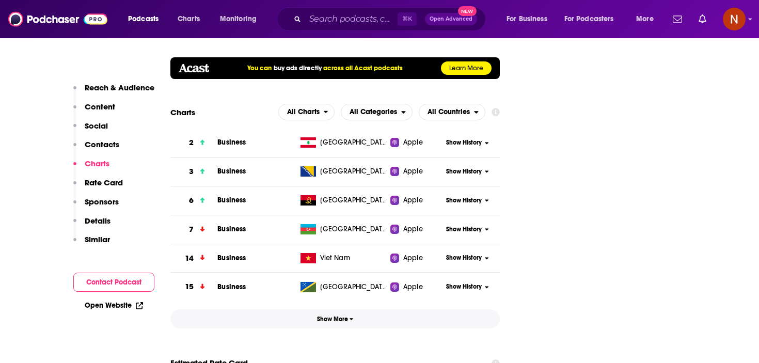
click at [331, 315] on span "Show More" at bounding box center [335, 318] width 37 height 7
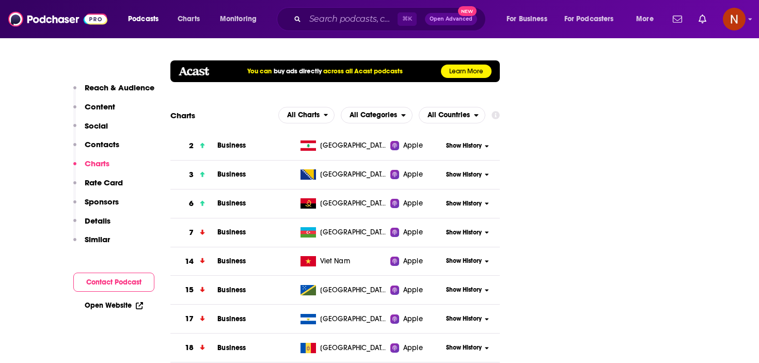
scroll to position [1523, 0]
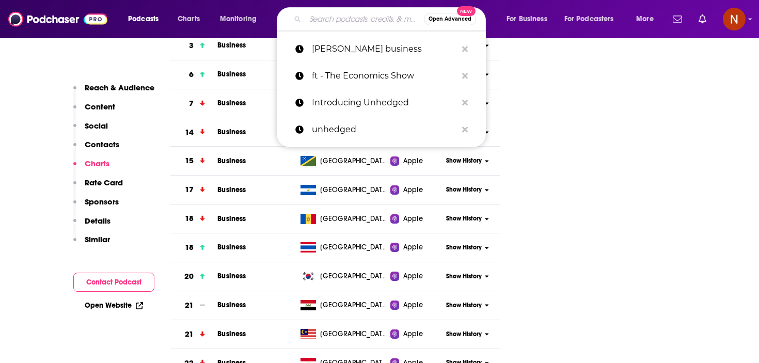
click at [371, 12] on input "Search podcasts, credits, & more..." at bounding box center [364, 19] width 119 height 17
paste input "The World in Brief from The Economist"
type input "The World in Brief from The Economist"
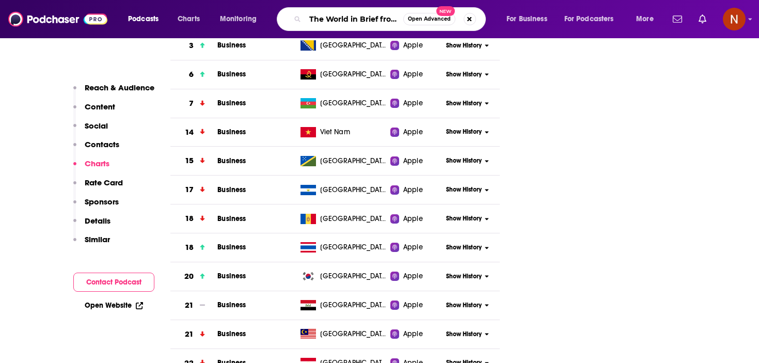
scroll to position [0, 59]
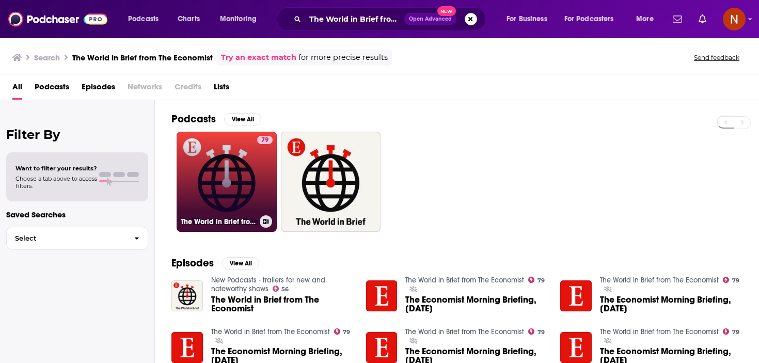
click at [224, 219] on h3 "The World in Brief from The Economist" at bounding box center [218, 221] width 75 height 9
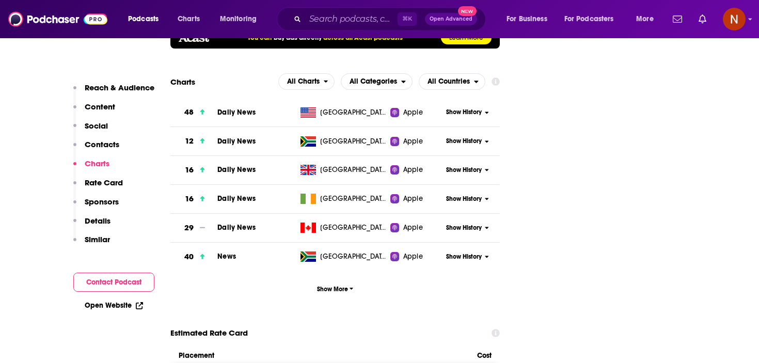
scroll to position [1364, 0]
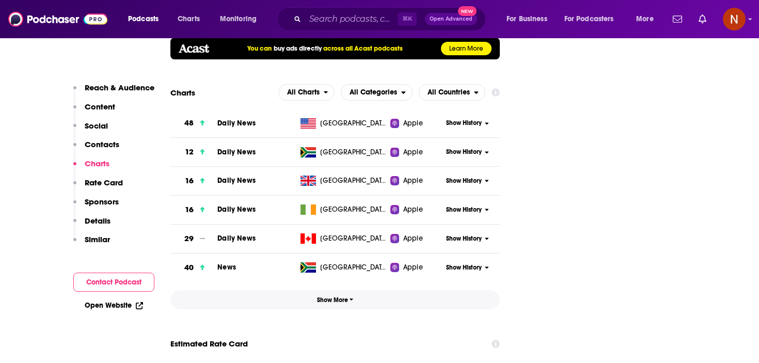
click at [335, 290] on button "Show More" at bounding box center [334, 299] width 329 height 19
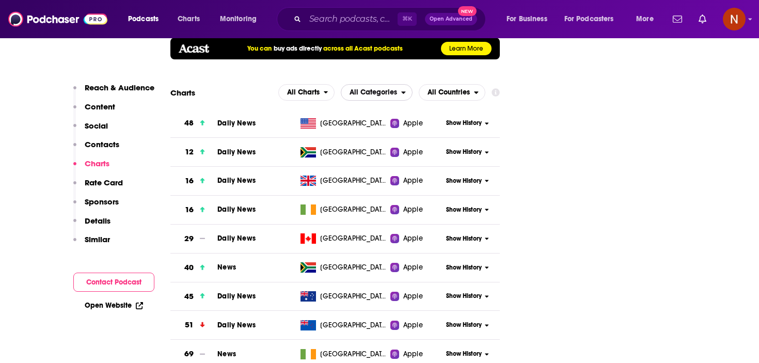
click at [391, 89] on span "All Categories" at bounding box center [374, 92] width 48 height 7
drag, startPoint x: 394, startPoint y: 115, endPoint x: 448, endPoint y: 118, distance: 54.3
click at [394, 147] on span "News / Daily News" at bounding box center [376, 150] width 58 height 6
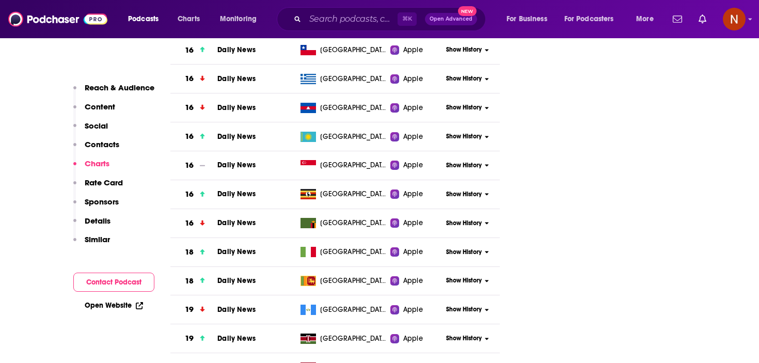
scroll to position [2998, 0]
